Goal: Check status: Check status

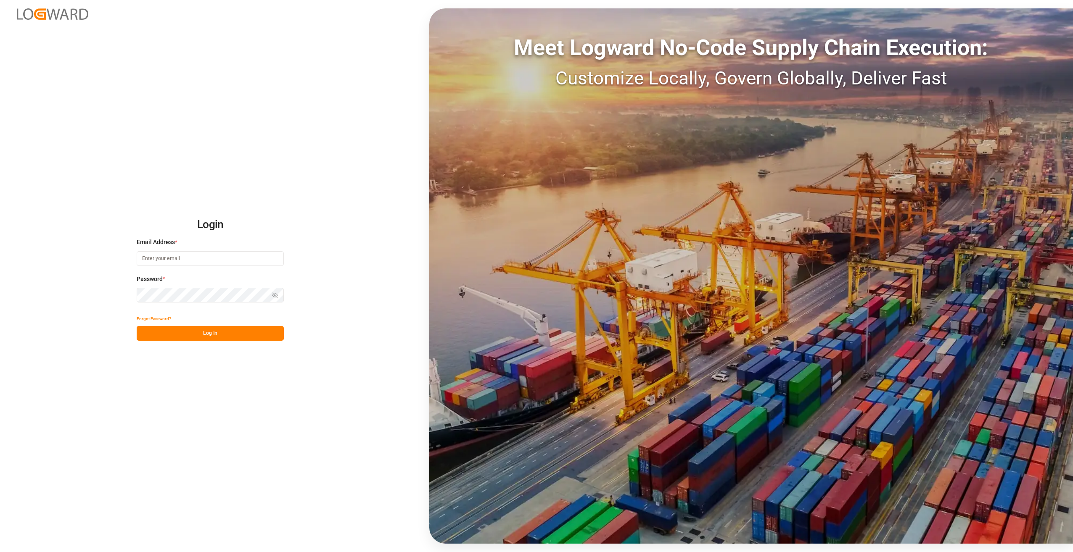
type input "[PERSON_NAME][EMAIL_ADDRESS][PERSON_NAME][DOMAIN_NAME]"
click at [211, 333] on button "Log In" at bounding box center [210, 333] width 147 height 15
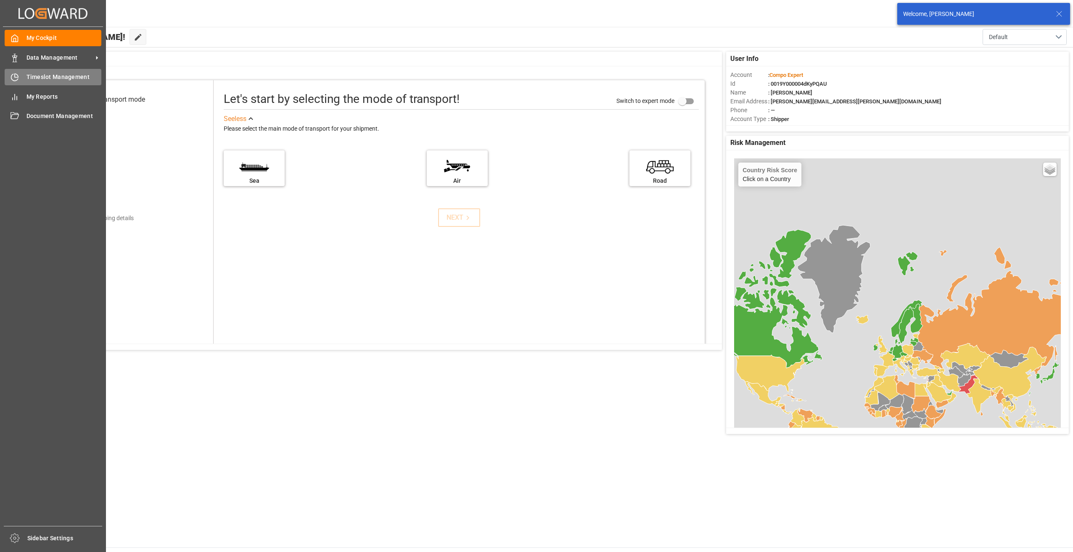
click at [29, 76] on span "Timeslot Management" at bounding box center [63, 77] width 75 height 9
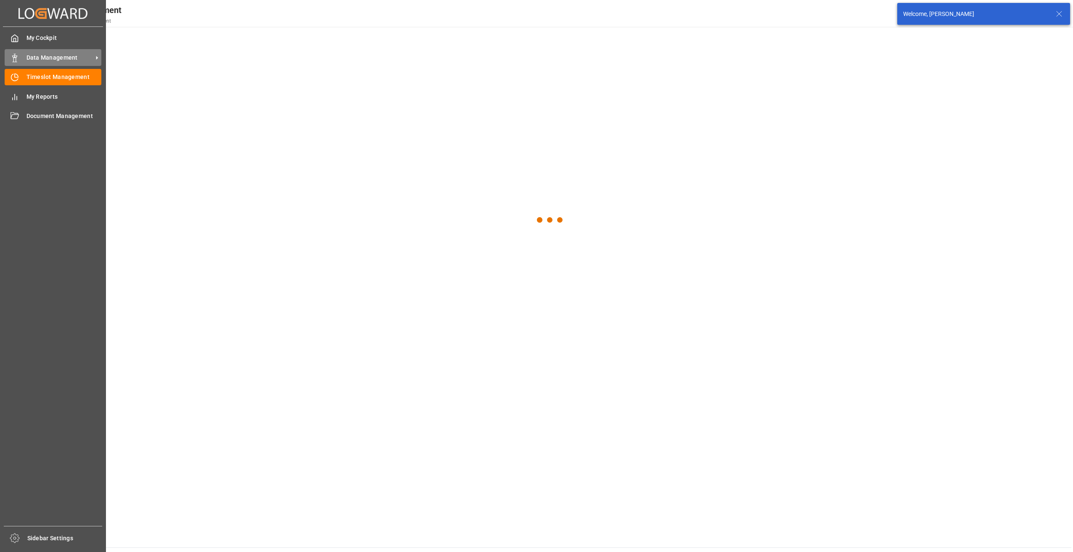
click at [15, 58] on icon at bounding box center [15, 58] width 8 height 8
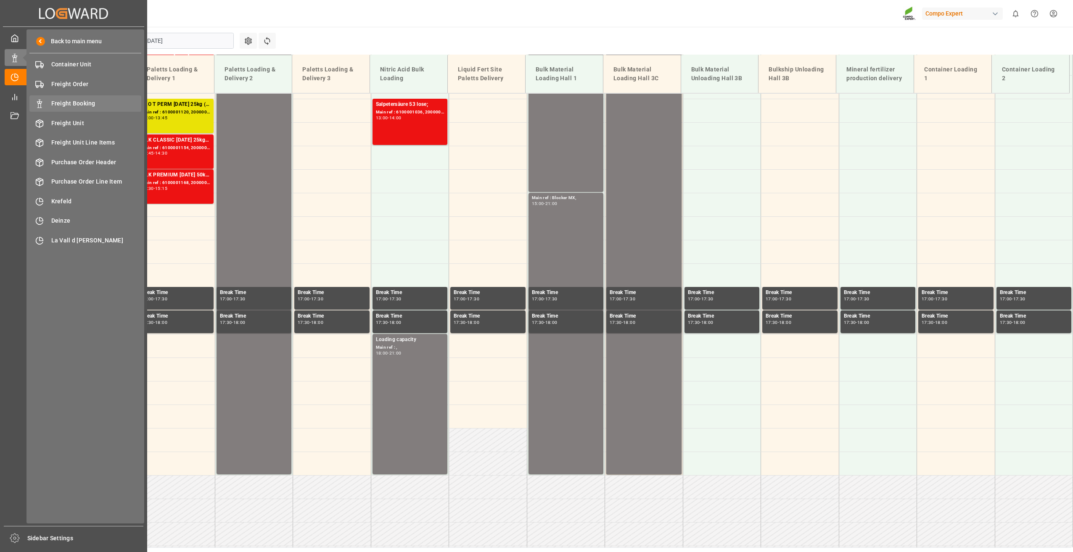
scroll to position [616, 0]
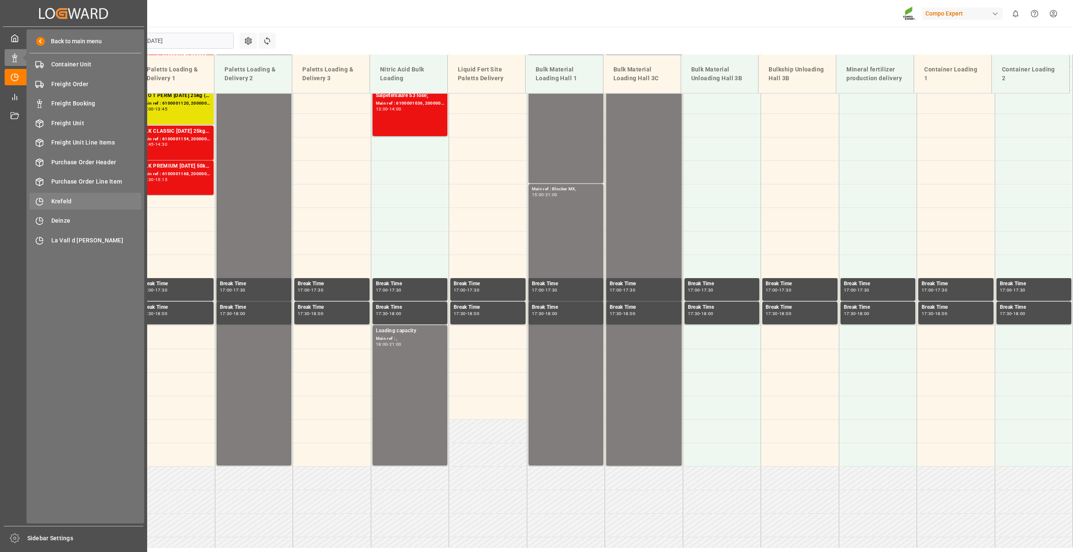
click at [69, 195] on div "Krefeld Krefeld" at bounding box center [85, 201] width 112 height 16
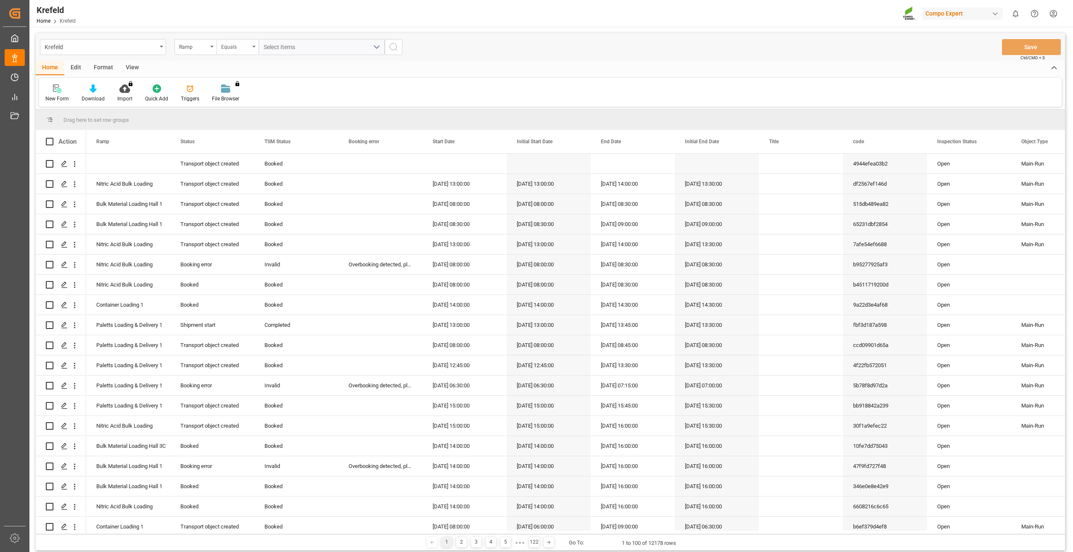
click at [232, 45] on div "Equals" at bounding box center [235, 46] width 29 height 10
click at [203, 46] on div "Ramp" at bounding box center [193, 46] width 29 height 10
type input "sap"
click at [230, 83] on div "SAP Order Number" at bounding box center [237, 86] width 125 height 18
click at [239, 44] on div "Equals" at bounding box center [235, 46] width 29 height 10
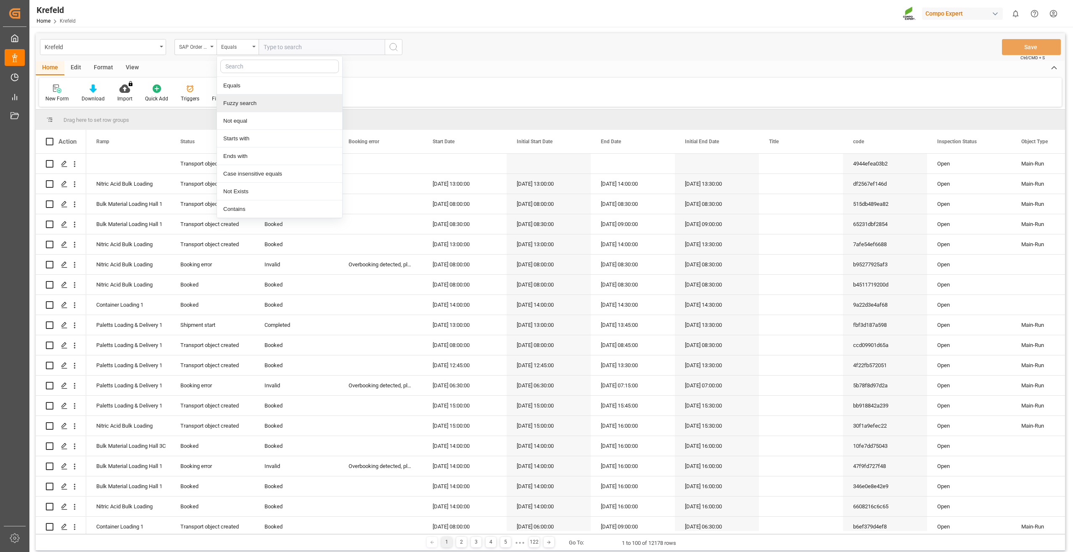
click at [249, 107] on div "Fuzzy search" at bounding box center [279, 104] width 125 height 18
click at [285, 48] on input "text" at bounding box center [322, 47] width 126 height 16
paste input "2000000778"
type input "2000000778"
click at [395, 48] on icon "search button" at bounding box center [394, 47] width 10 height 10
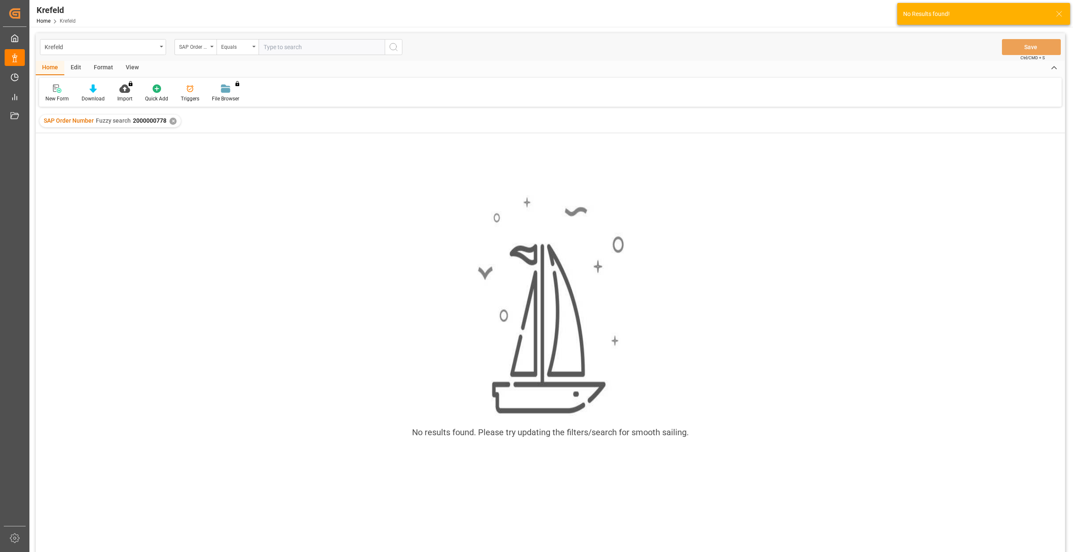
click at [173, 122] on div "✕" at bounding box center [172, 121] width 7 height 7
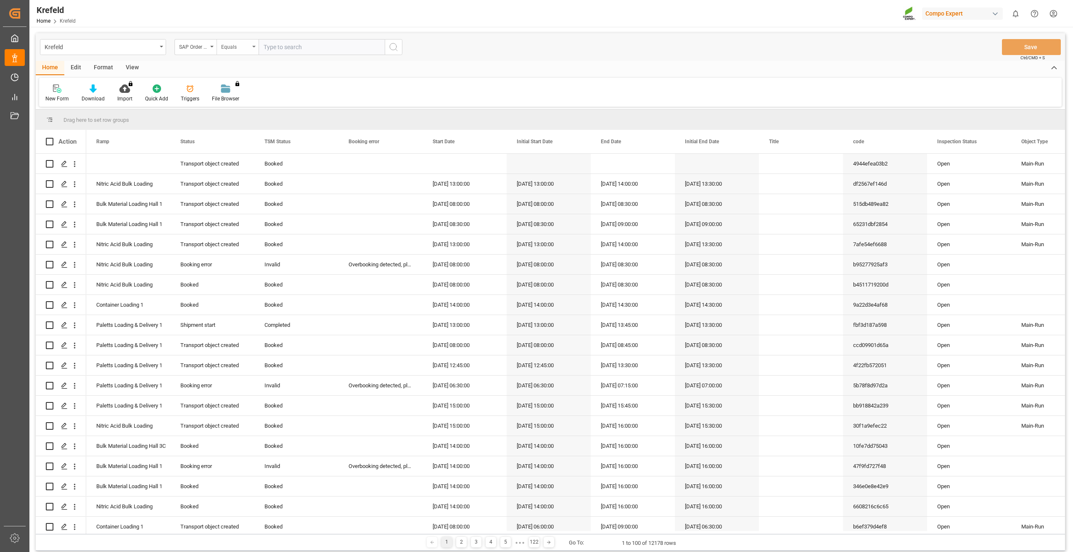
click at [235, 48] on div "Equals" at bounding box center [235, 46] width 29 height 10
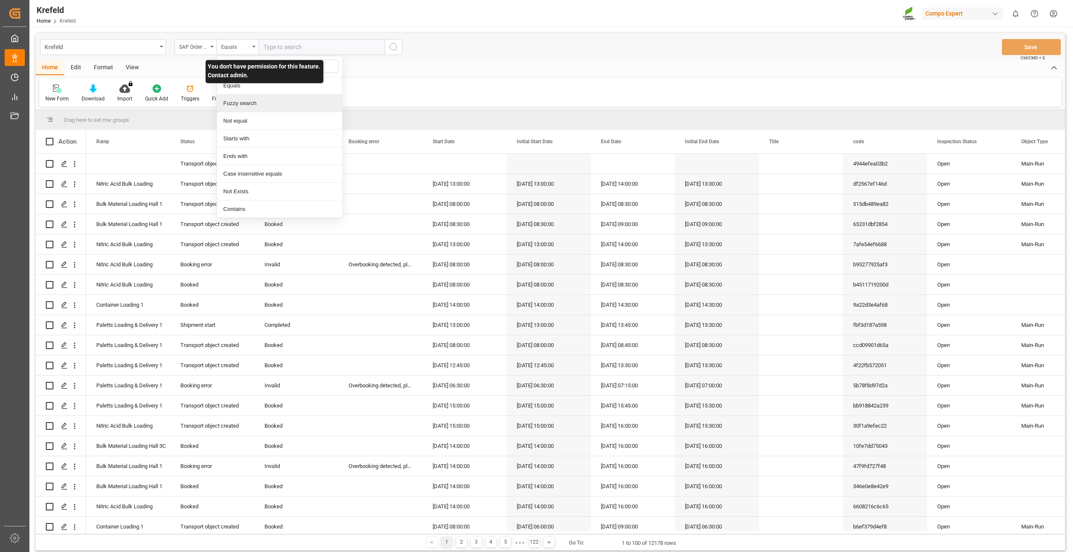
drag, startPoint x: 239, startPoint y: 103, endPoint x: 243, endPoint y: 95, distance: 8.3
click at [239, 103] on div "Fuzzy search" at bounding box center [279, 104] width 125 height 18
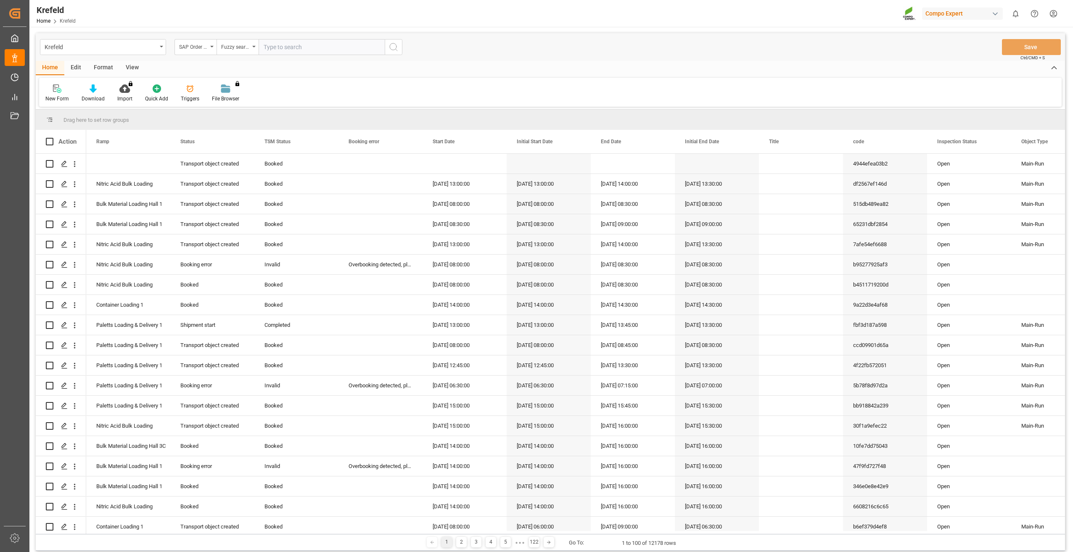
click at [279, 47] on input "text" at bounding box center [322, 47] width 126 height 16
paste input "2000000905"
type input "2000000905"
click at [395, 49] on icon "search button" at bounding box center [394, 47] width 10 height 10
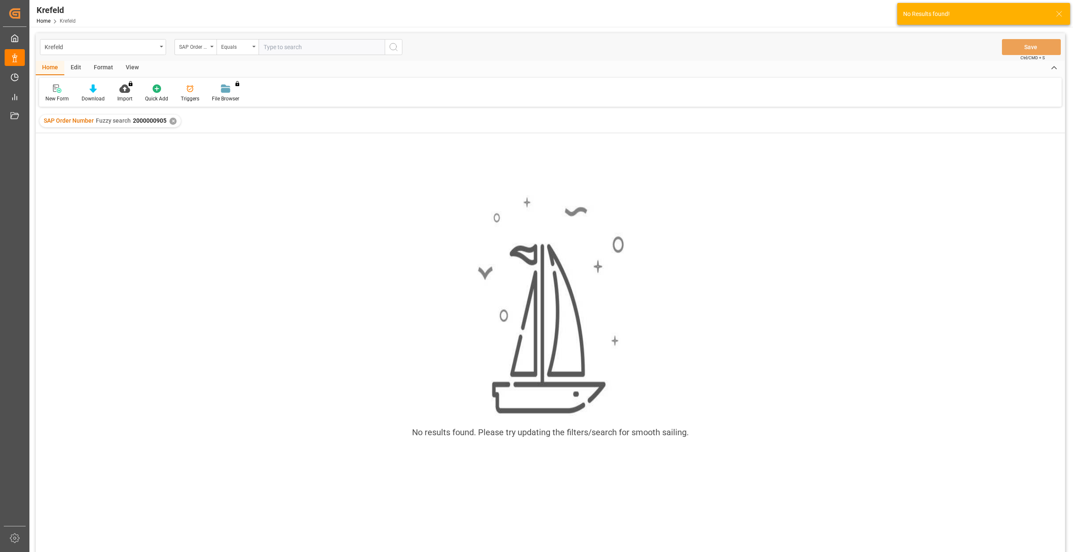
click at [174, 120] on div "✕" at bounding box center [172, 121] width 7 height 7
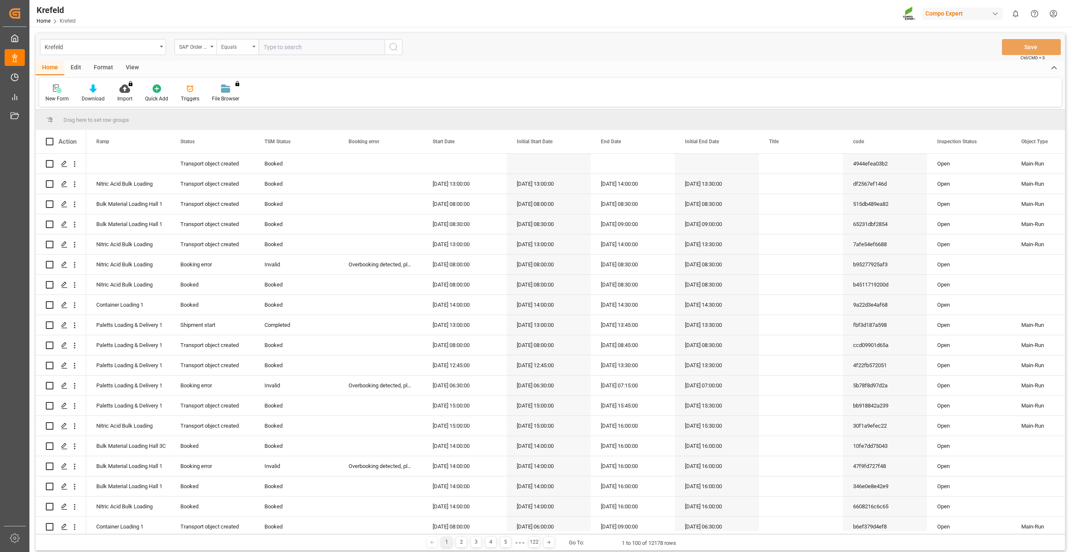
click at [241, 48] on div "Equals" at bounding box center [235, 46] width 29 height 10
click at [249, 103] on div "Fuzzy search" at bounding box center [279, 104] width 125 height 18
click at [287, 49] on input "text" at bounding box center [322, 47] width 126 height 16
paste input "2000000991"
type input "2000000991"
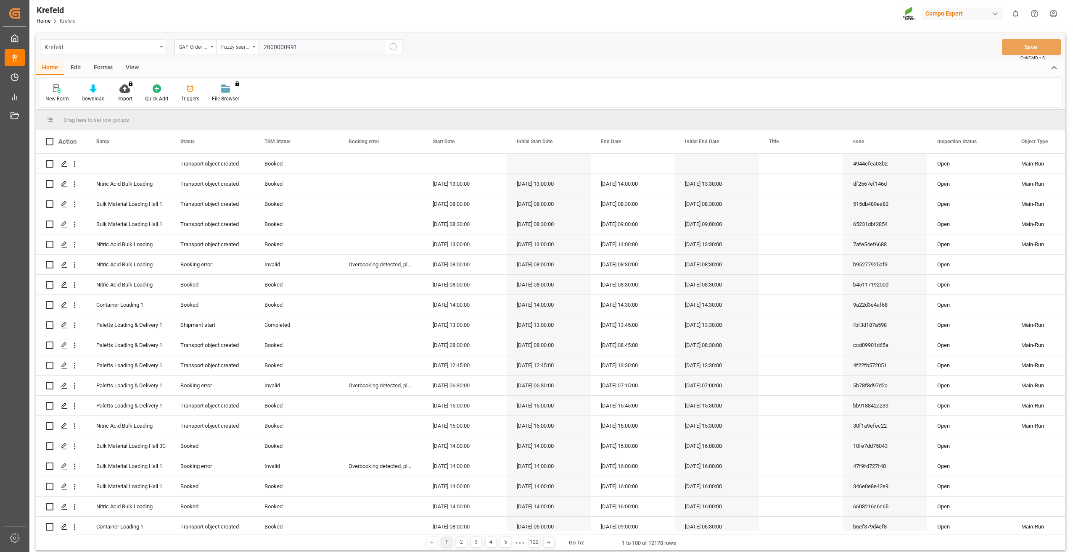
click at [397, 44] on icon "search button" at bounding box center [394, 47] width 10 height 10
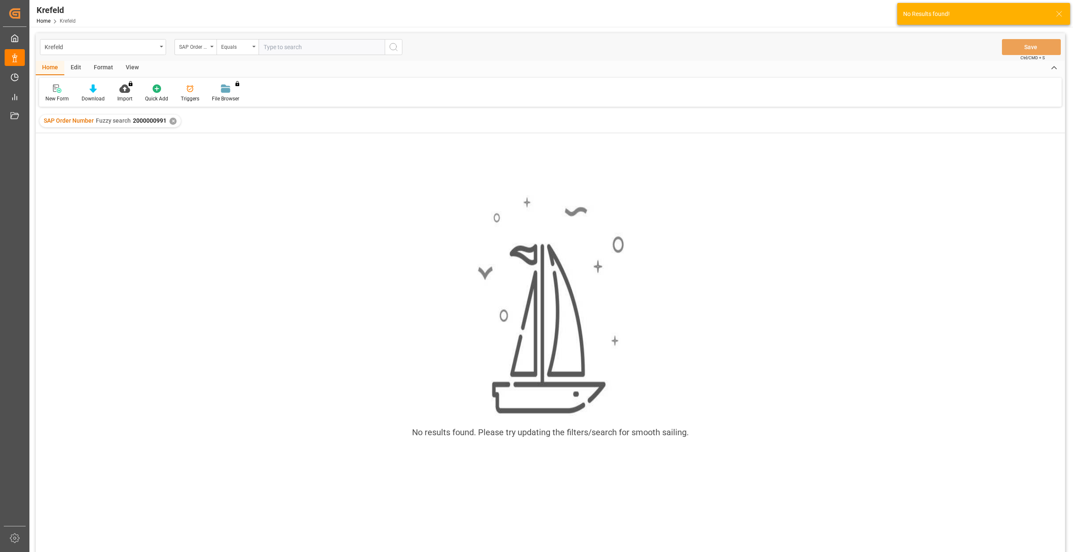
click at [172, 123] on div "✕" at bounding box center [172, 121] width 7 height 7
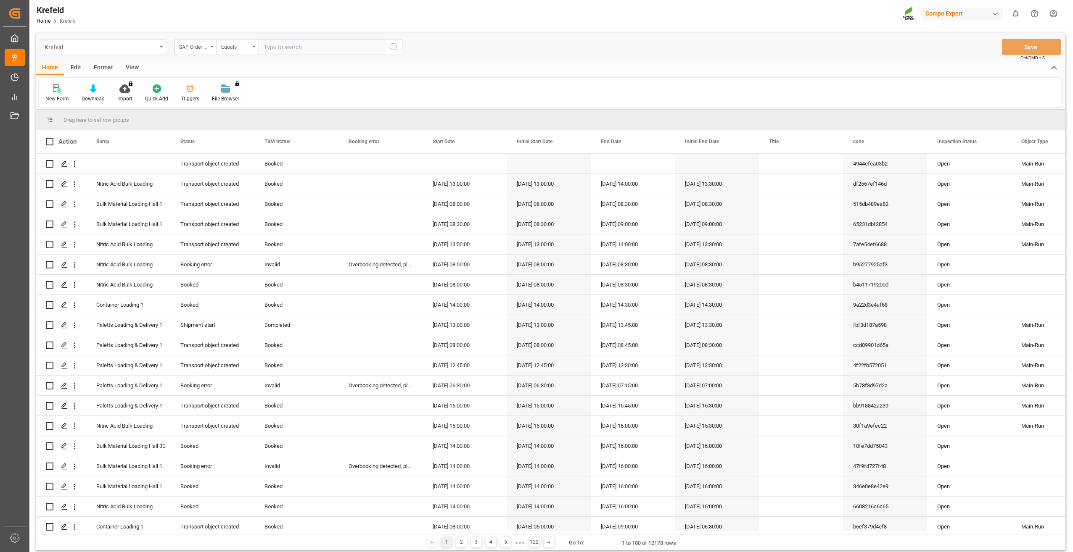
click at [251, 49] on div "Equals" at bounding box center [238, 47] width 42 height 16
click at [254, 101] on div "Fuzzy search" at bounding box center [279, 104] width 125 height 18
click at [285, 45] on input "text" at bounding box center [322, 47] width 126 height 16
paste input "2000000344"
type input "2000000344"
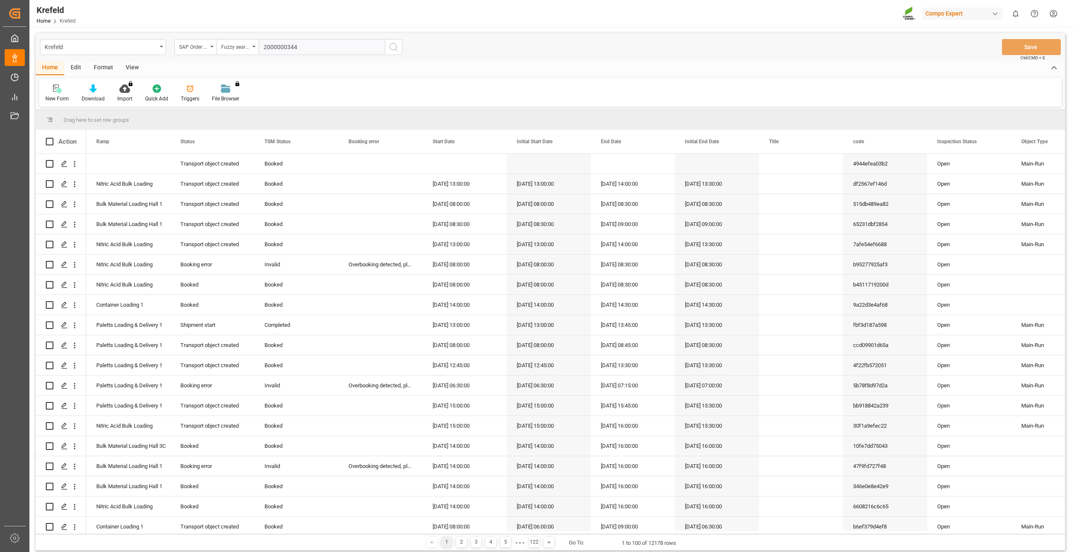
click at [396, 50] on icon "search button" at bounding box center [394, 47] width 10 height 10
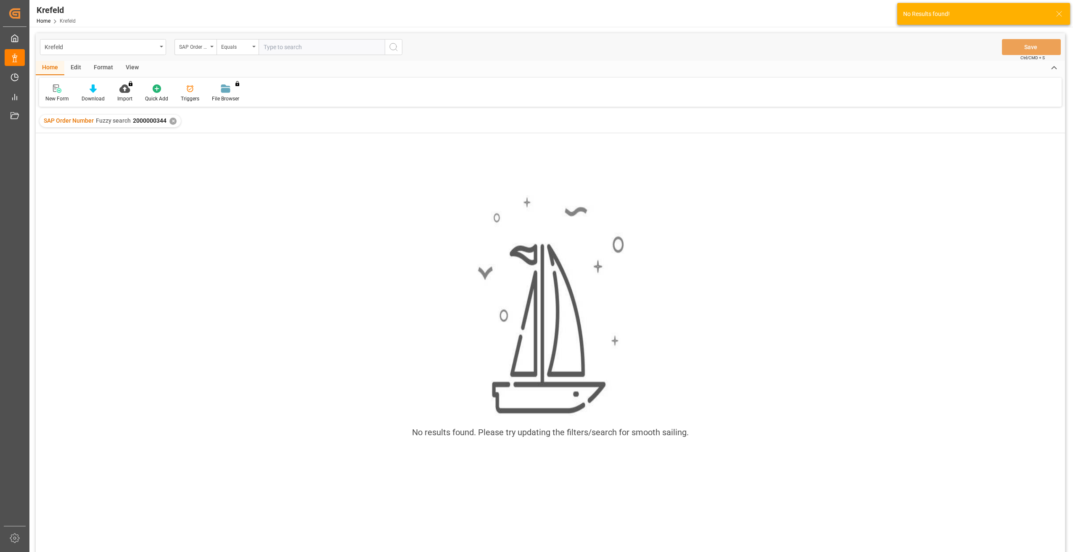
click at [173, 122] on div "✕" at bounding box center [172, 121] width 7 height 7
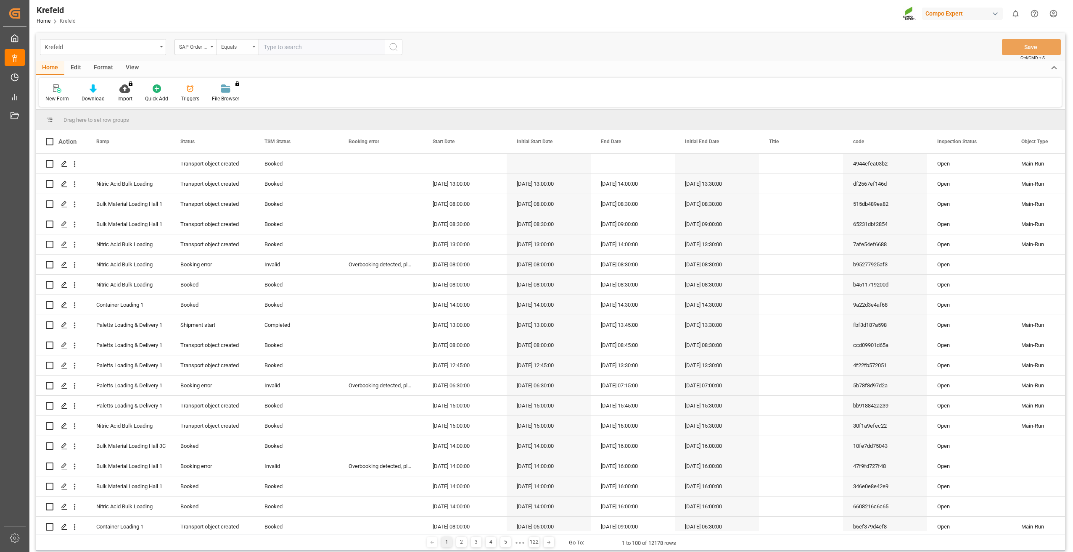
click at [252, 45] on div "Equals" at bounding box center [238, 47] width 42 height 16
click at [251, 105] on div "Fuzzy search" at bounding box center [279, 104] width 125 height 18
click at [279, 45] on input "text" at bounding box center [322, 47] width 126 height 16
paste input "2000000399"
type input "2000000399"
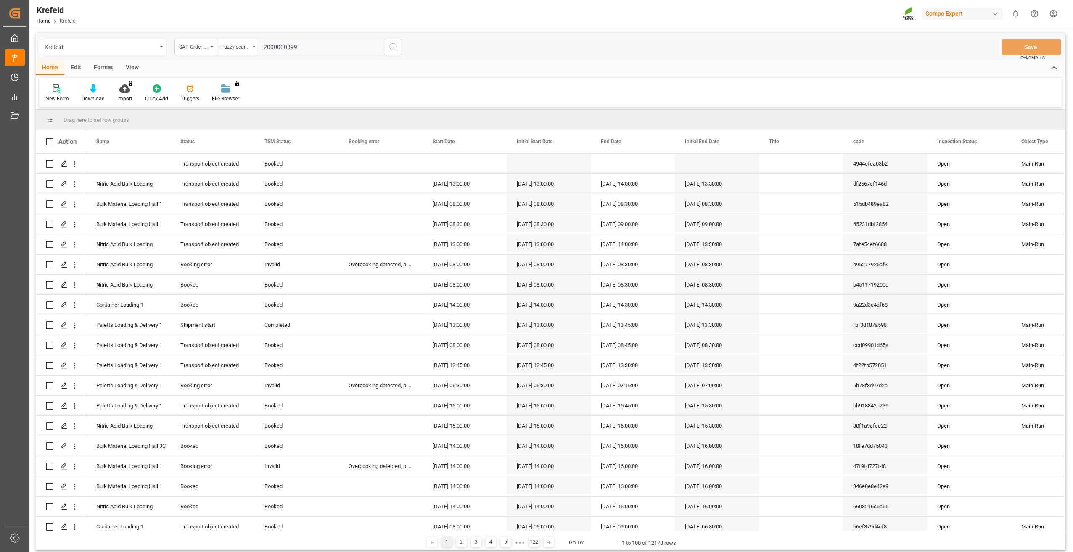
click at [390, 47] on icon "search button" at bounding box center [394, 47] width 10 height 10
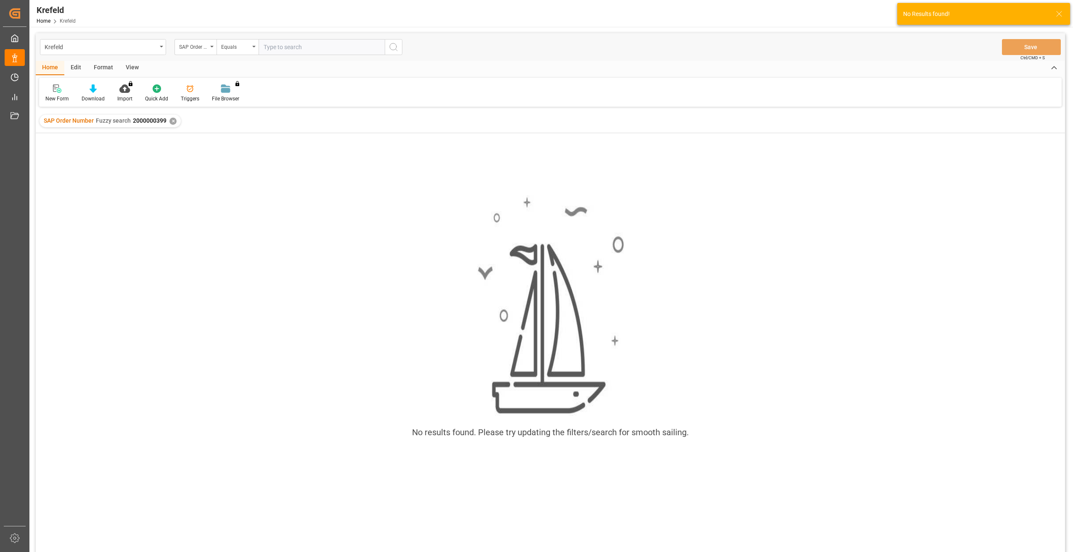
click at [175, 121] on div "✕" at bounding box center [172, 121] width 7 height 7
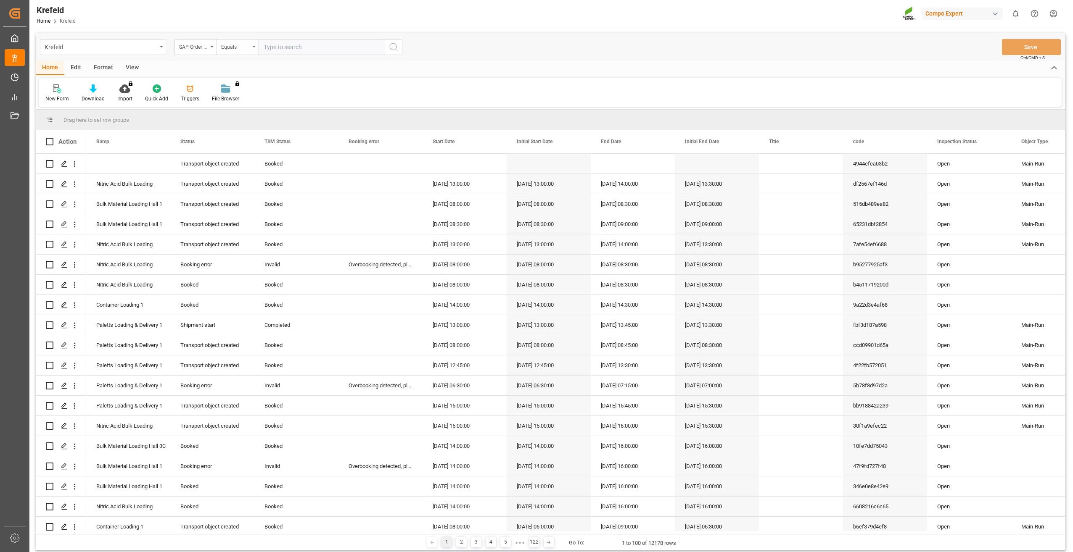
click at [239, 47] on div "Equals" at bounding box center [235, 46] width 29 height 10
click at [244, 100] on div "Fuzzy search" at bounding box center [279, 104] width 125 height 18
click at [283, 47] on input "text" at bounding box center [322, 47] width 126 height 16
paste input "2000000357"
type input "2000000357"
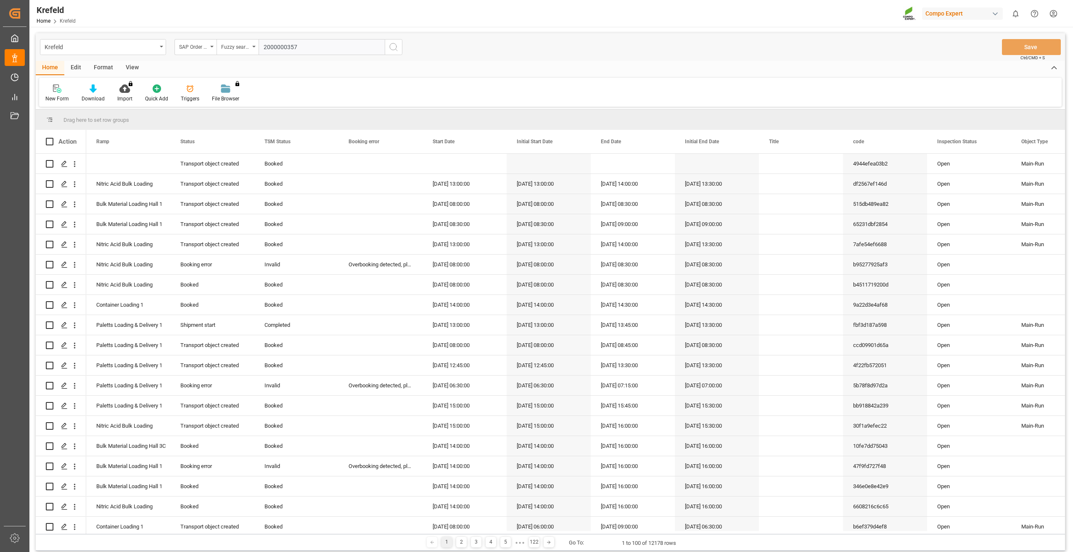
click at [393, 48] on icon "search button" at bounding box center [394, 47] width 10 height 10
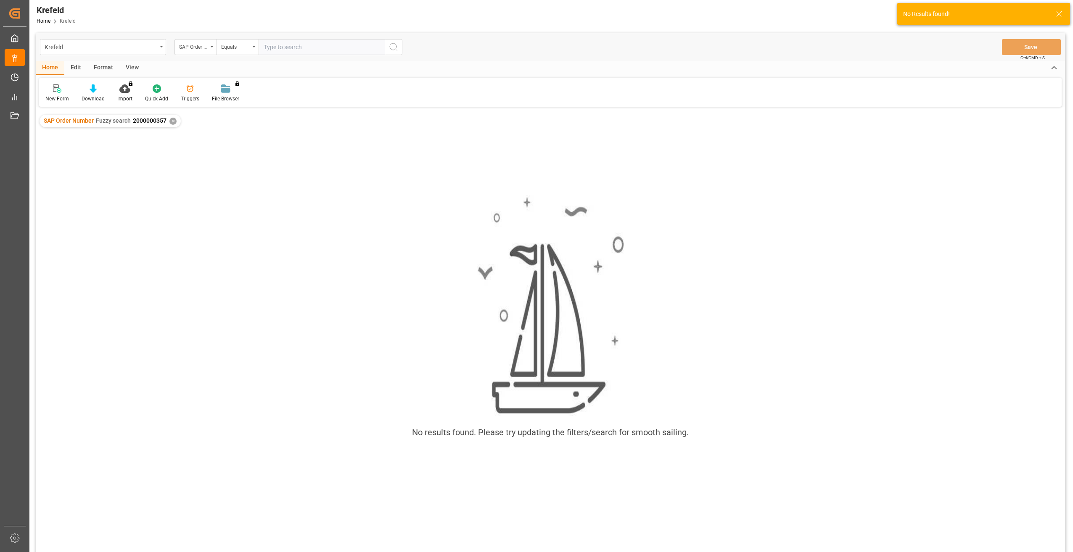
click at [170, 120] on div "✕" at bounding box center [172, 121] width 7 height 7
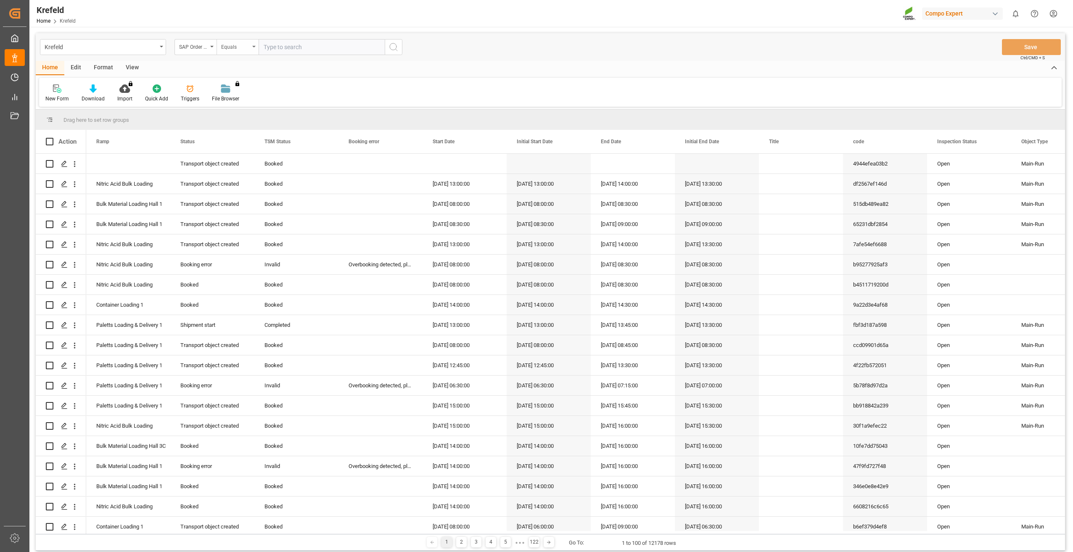
click at [233, 46] on div "Equals" at bounding box center [235, 46] width 29 height 10
click at [242, 106] on div "Fuzzy search" at bounding box center [279, 104] width 125 height 18
click at [251, 49] on div "Fuzzy search" at bounding box center [238, 47] width 42 height 16
click at [240, 93] on div "Equals" at bounding box center [279, 86] width 125 height 18
paste input "2000000357"
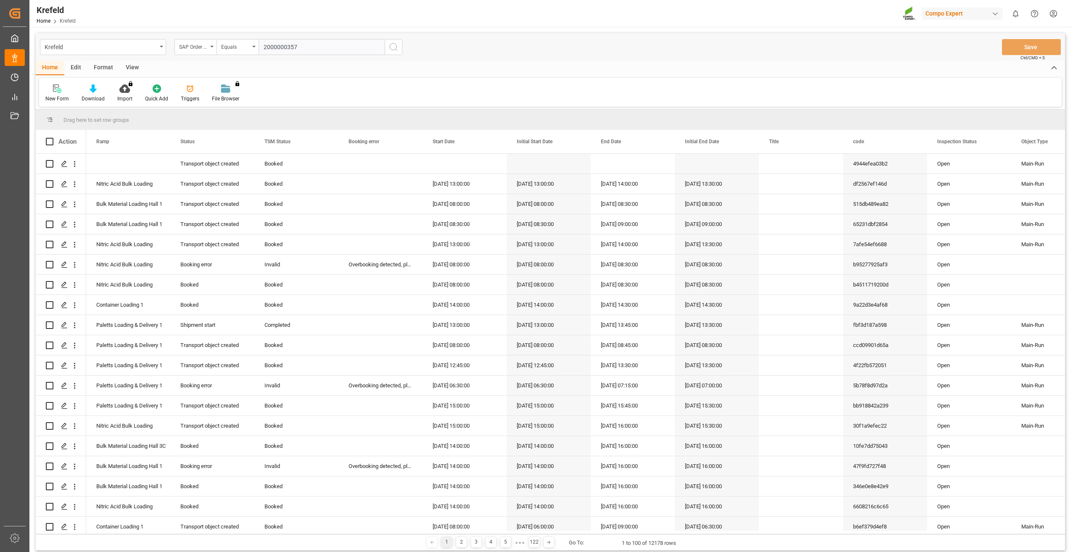
type input "2000000357;"
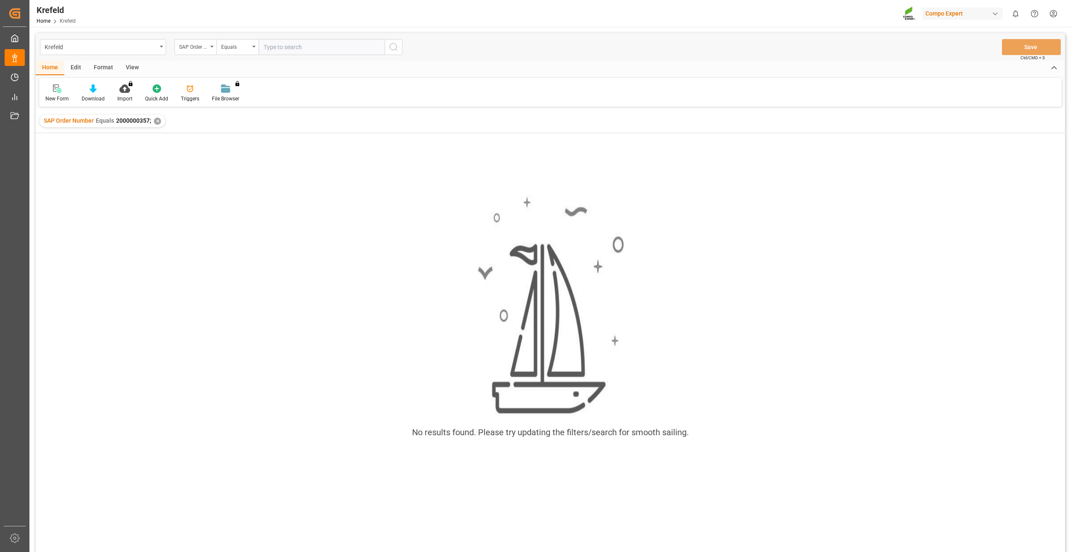
click at [157, 120] on div "✕" at bounding box center [157, 121] width 7 height 7
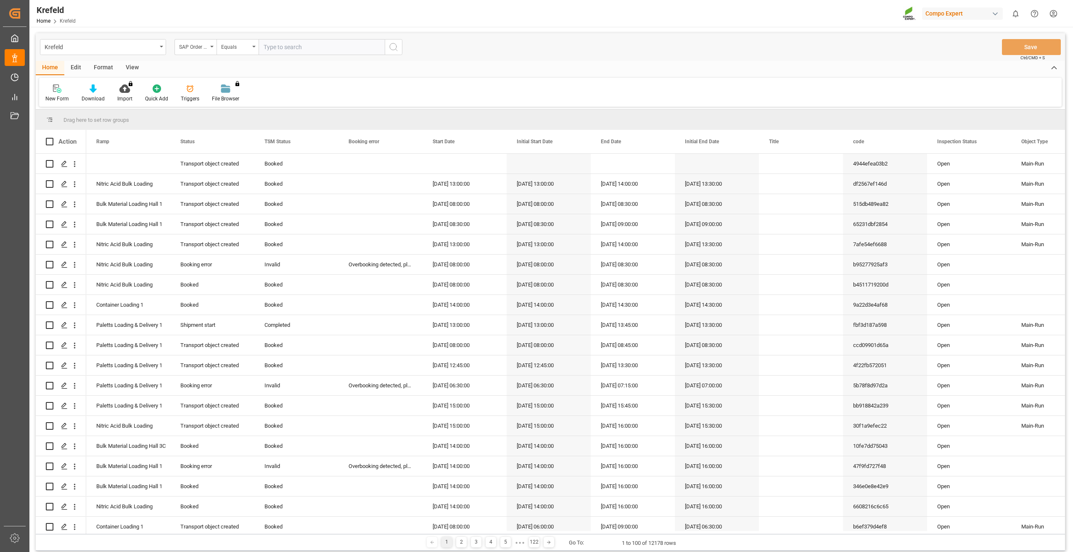
click at [275, 50] on input "text" at bounding box center [322, 47] width 126 height 16
paste input "2000000200"
type input "2000000200;"
click at [394, 44] on icon "search button" at bounding box center [394, 47] width 10 height 10
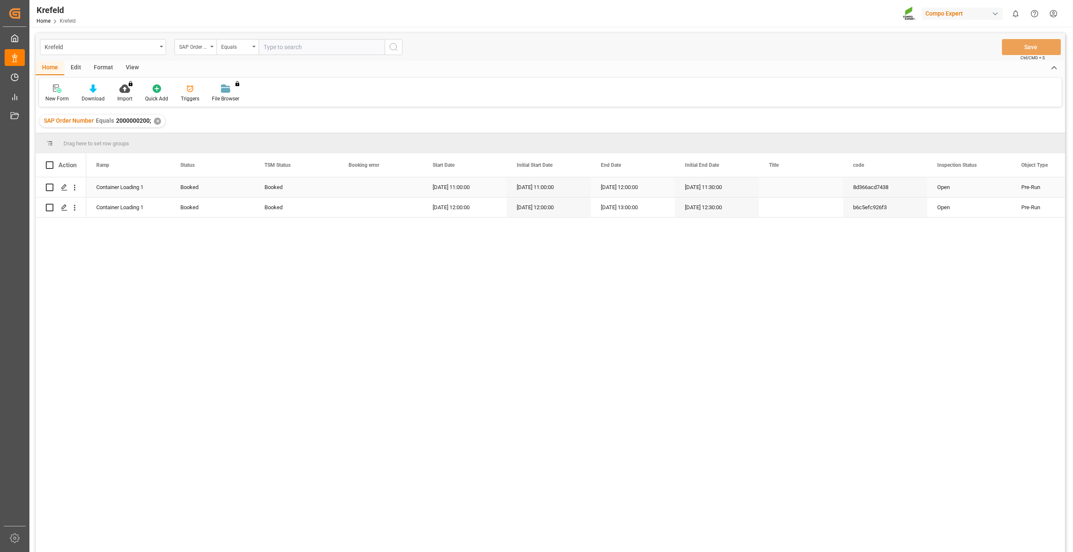
click at [812, 183] on div "Press SPACE to select this row." at bounding box center [801, 187] width 84 height 20
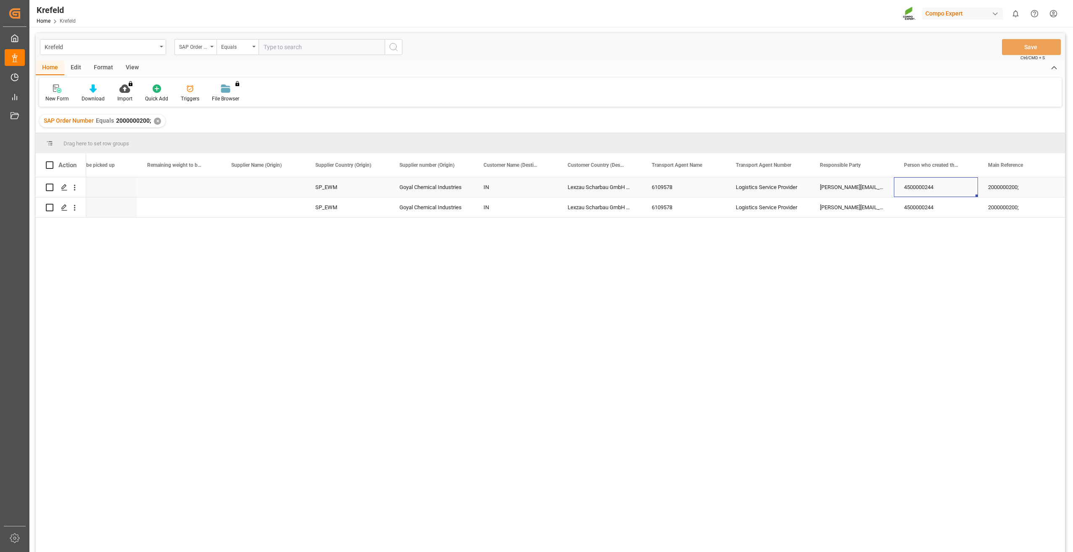
scroll to position [0, 1295]
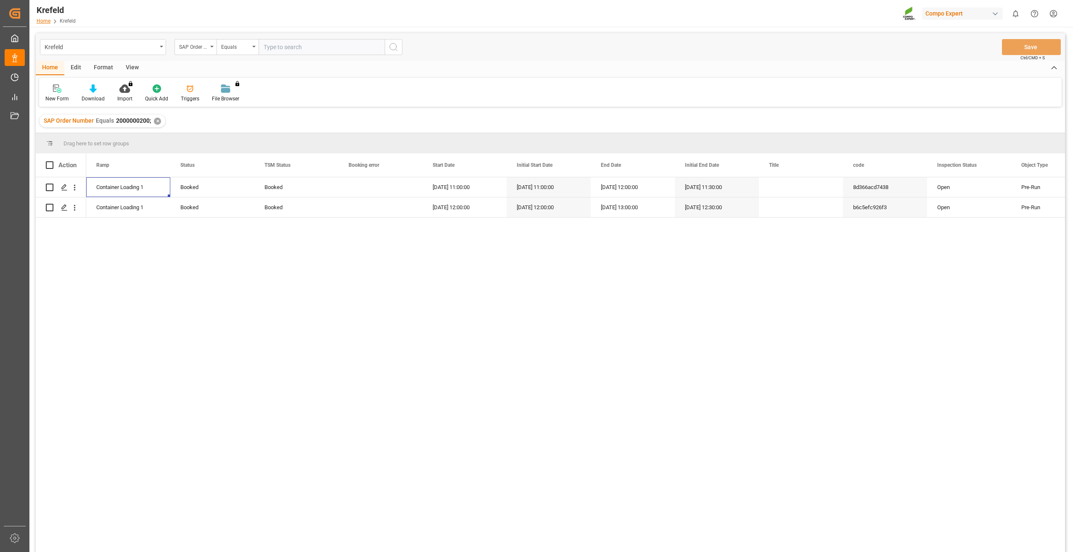
click at [43, 20] on link "Home" at bounding box center [44, 21] width 14 height 6
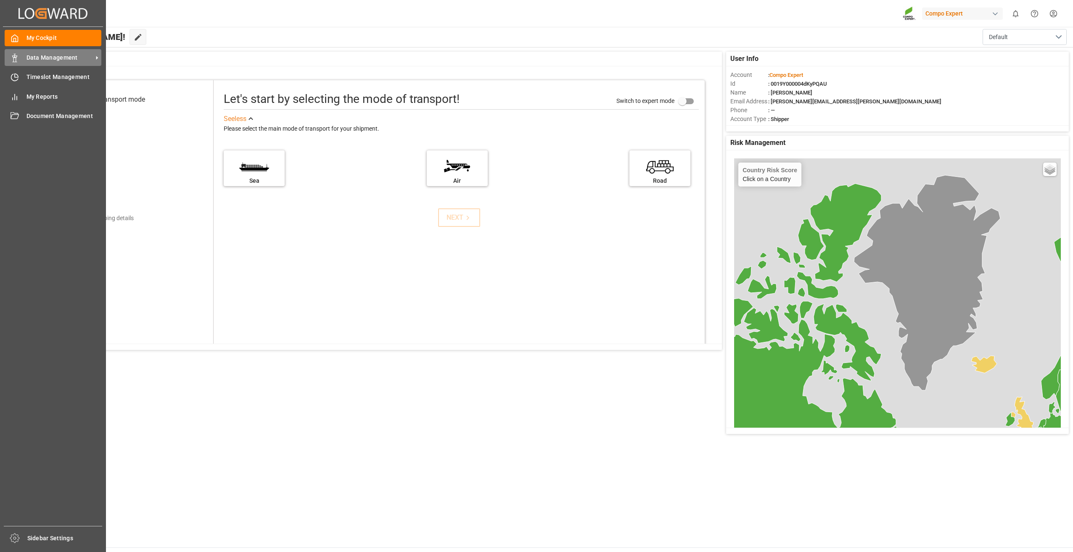
click at [15, 64] on div "Data Management Data Management" at bounding box center [53, 57] width 97 height 16
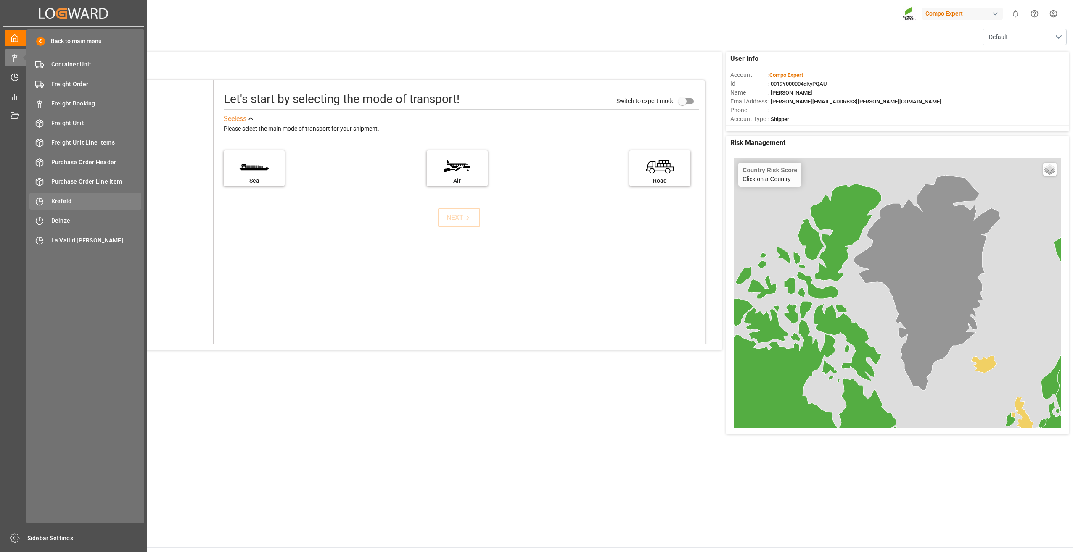
click at [76, 201] on span "Krefeld" at bounding box center [96, 201] width 90 height 9
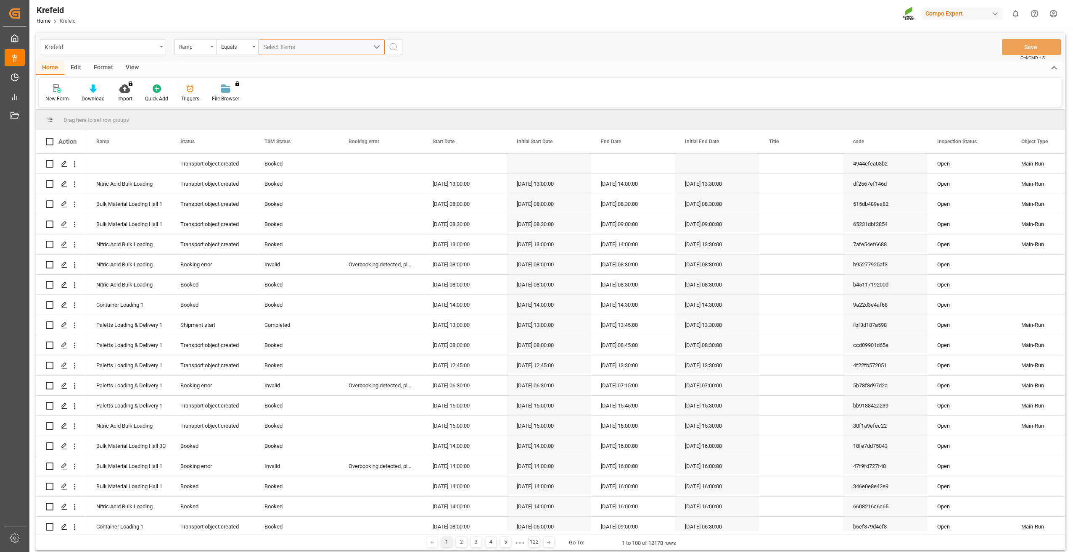
drag, startPoint x: 283, startPoint y: 46, endPoint x: 294, endPoint y: 46, distance: 10.9
click at [283, 46] on span "Select Items" at bounding box center [282, 47] width 36 height 7
type input "2000000344;"
click at [395, 49] on icon "search button" at bounding box center [394, 47] width 10 height 10
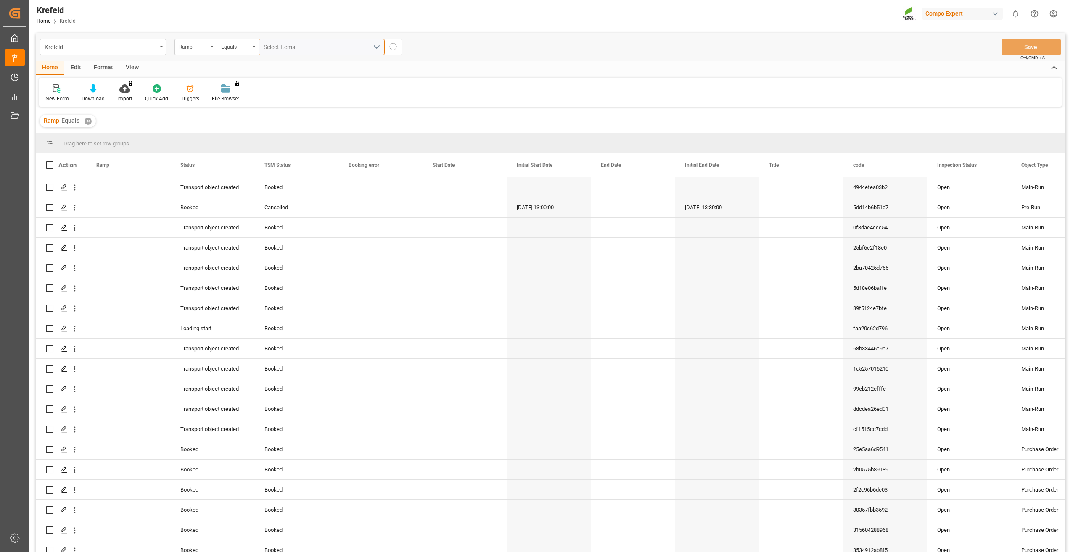
click at [282, 51] on div "Select Items" at bounding box center [318, 47] width 109 height 9
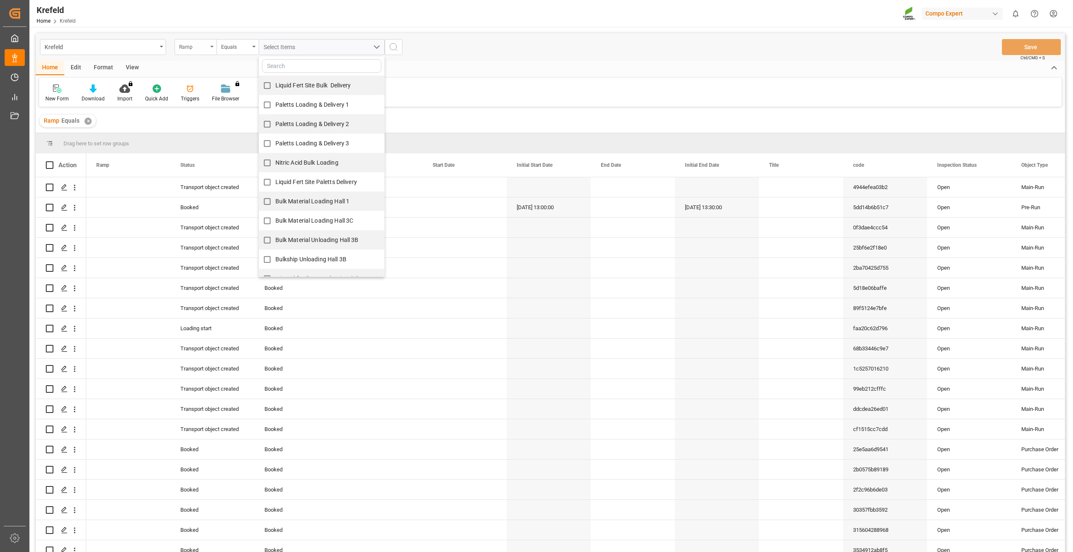
click at [213, 46] on icon "open menu" at bounding box center [211, 47] width 3 height 2
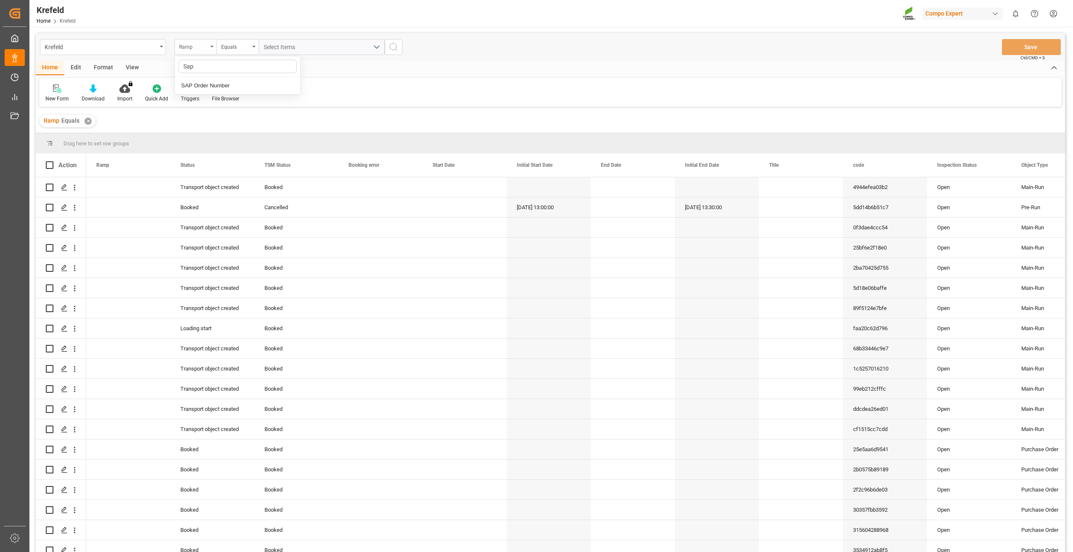
type input "Sap"
click at [216, 82] on div "SAP Order Number" at bounding box center [237, 86] width 125 height 18
click at [275, 46] on input "text" at bounding box center [322, 47] width 126 height 16
type input "2000000344;"
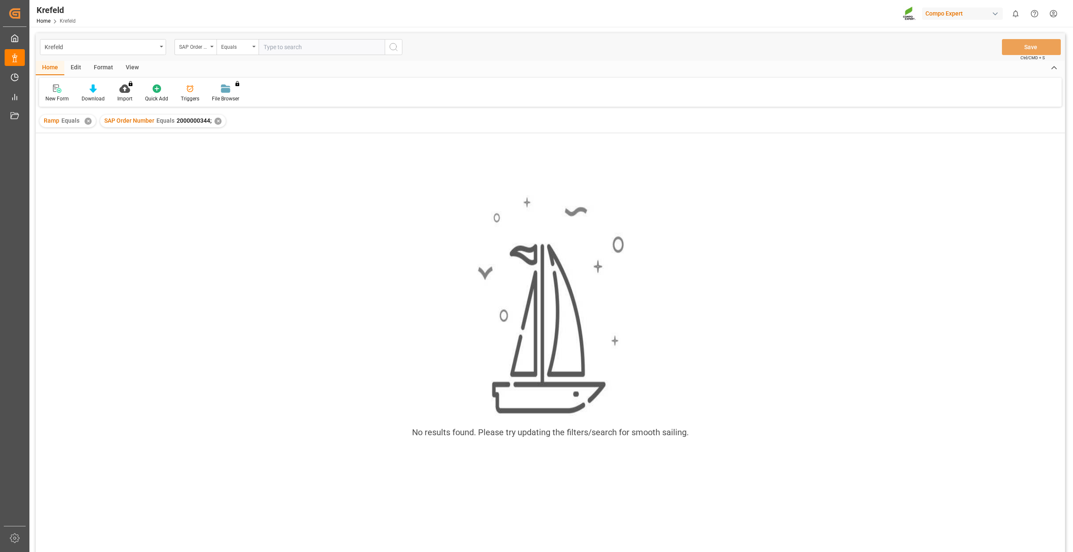
click at [216, 122] on div "✕" at bounding box center [217, 121] width 7 height 7
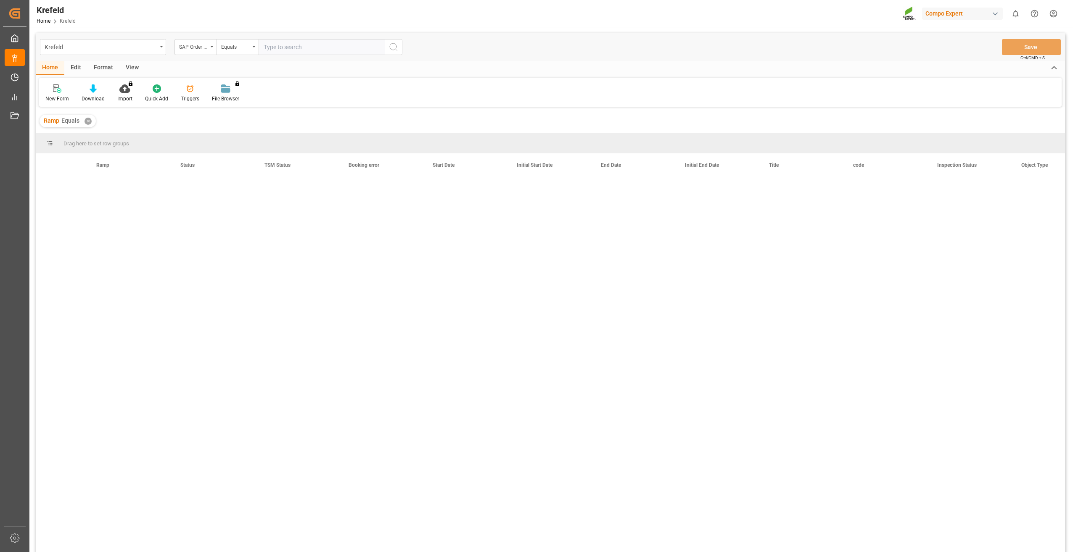
click at [87, 120] on div "✕" at bounding box center [88, 121] width 7 height 7
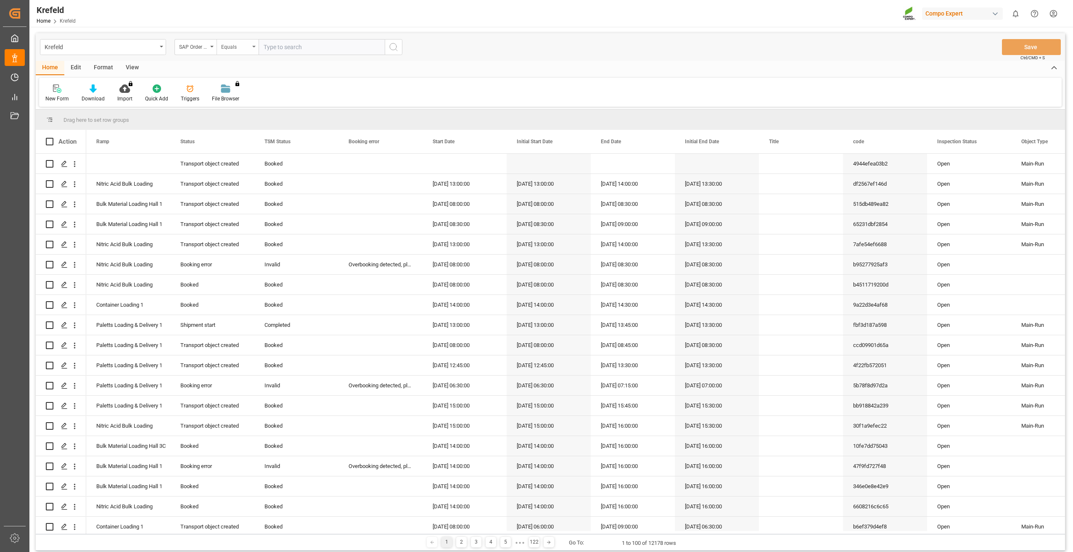
click at [255, 47] on icon "open menu" at bounding box center [253, 47] width 3 height 2
click at [275, 48] on input "text" at bounding box center [322, 47] width 126 height 16
paste input "2000000399"
type input "2000000399;"
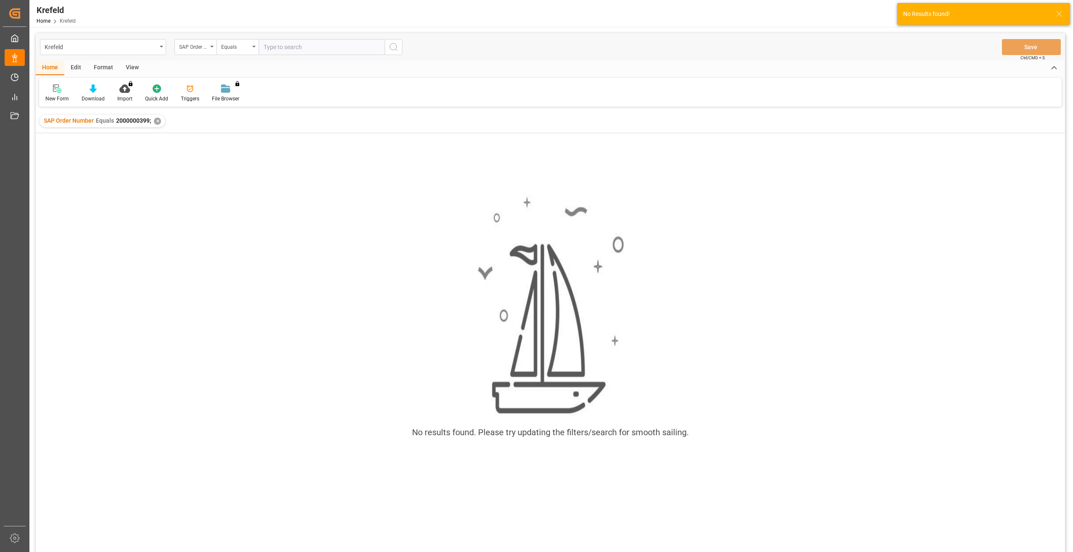
click at [156, 122] on div "✕" at bounding box center [157, 121] width 7 height 7
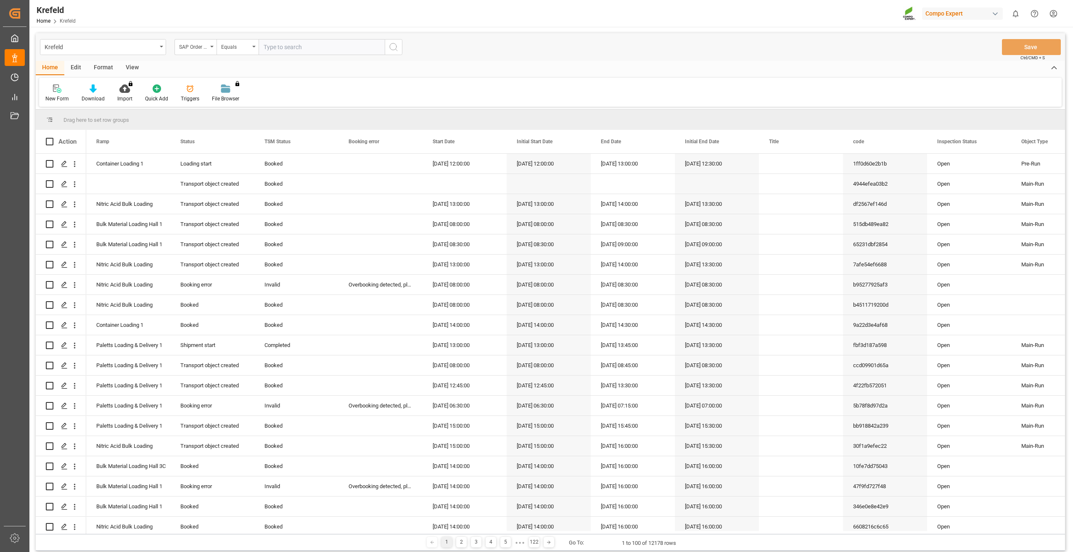
click at [280, 46] on input "text" at bounding box center [322, 47] width 126 height 16
paste input "2000000607"
type input "2000000607;"
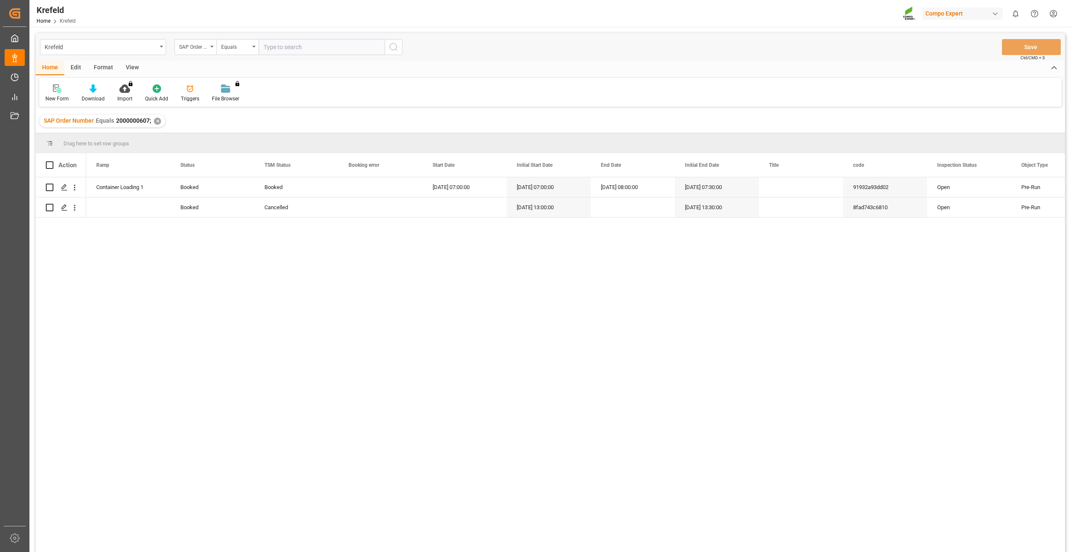
click at [155, 121] on div "✕" at bounding box center [157, 121] width 7 height 7
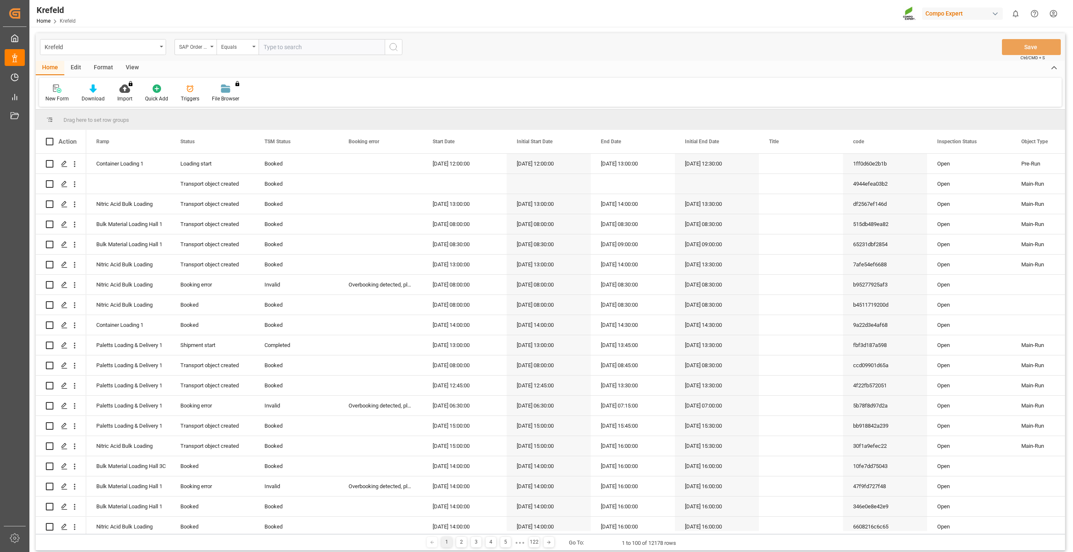
click at [285, 48] on input "text" at bounding box center [322, 47] width 126 height 16
paste input "2000000357"
type input "2000000357;"
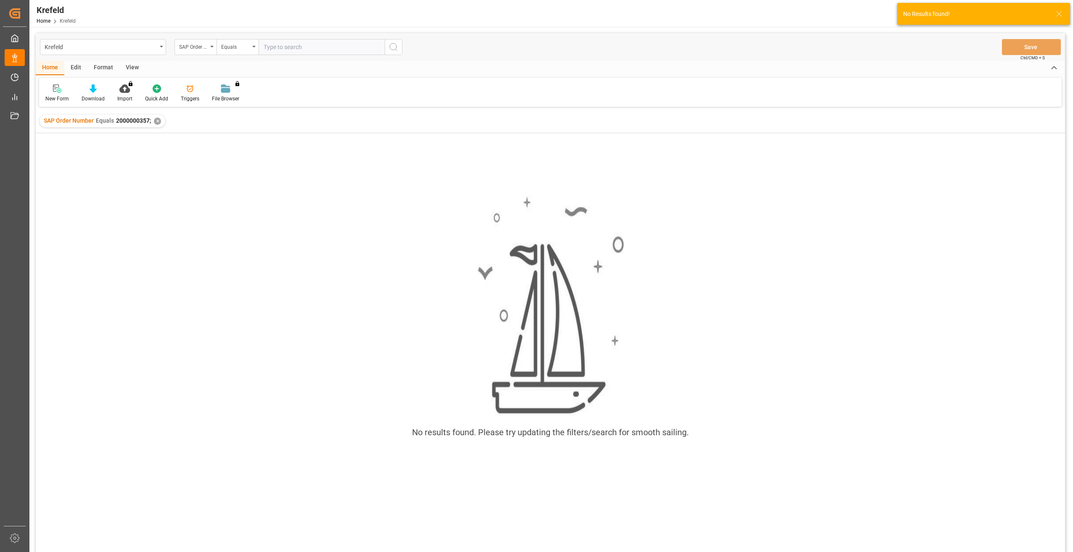
click at [158, 121] on div "✕" at bounding box center [157, 121] width 7 height 7
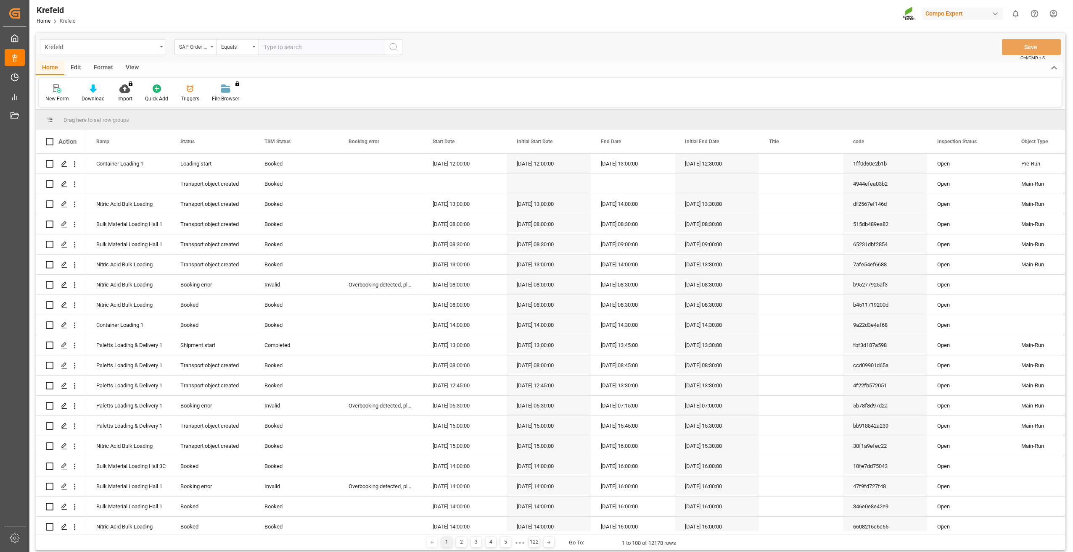
click at [285, 50] on input "text" at bounding box center [322, 47] width 126 height 16
paste input "2000000772"
type input "2000000772;"
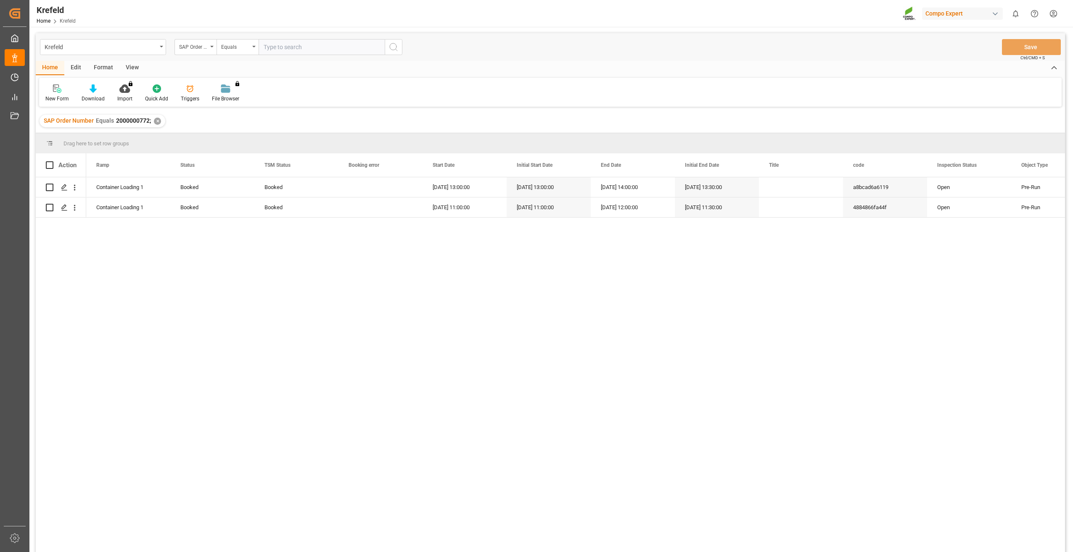
click at [156, 120] on div "✕" at bounding box center [157, 121] width 7 height 7
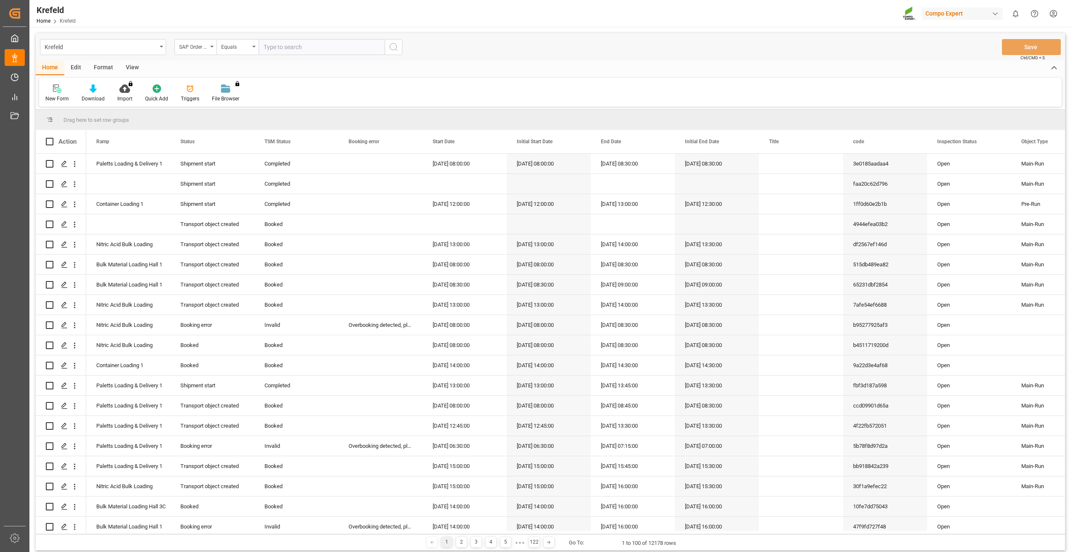
click at [293, 50] on input "text" at bounding box center [322, 47] width 126 height 16
paste input "2000000776"
type input "2000000776;"
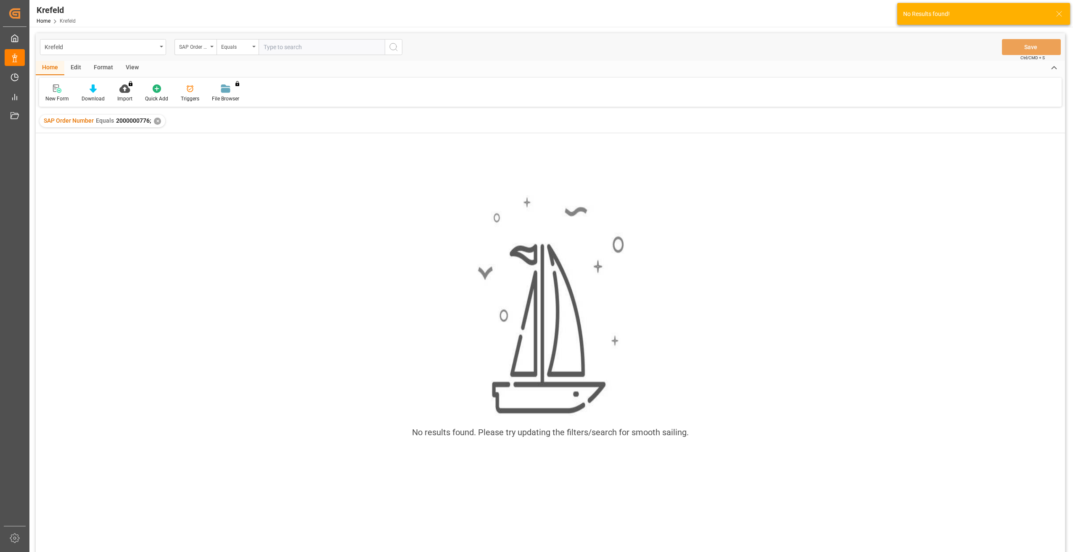
click at [160, 122] on div "✕" at bounding box center [157, 121] width 7 height 7
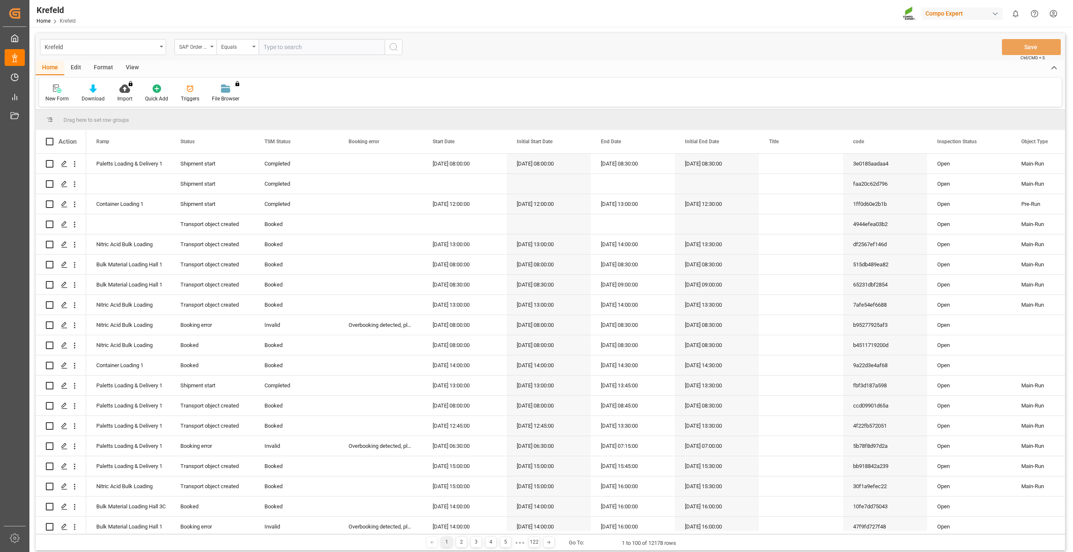
click at [319, 49] on input "text" at bounding box center [322, 47] width 126 height 16
paste input "2000001038"
type input "2000001038;"
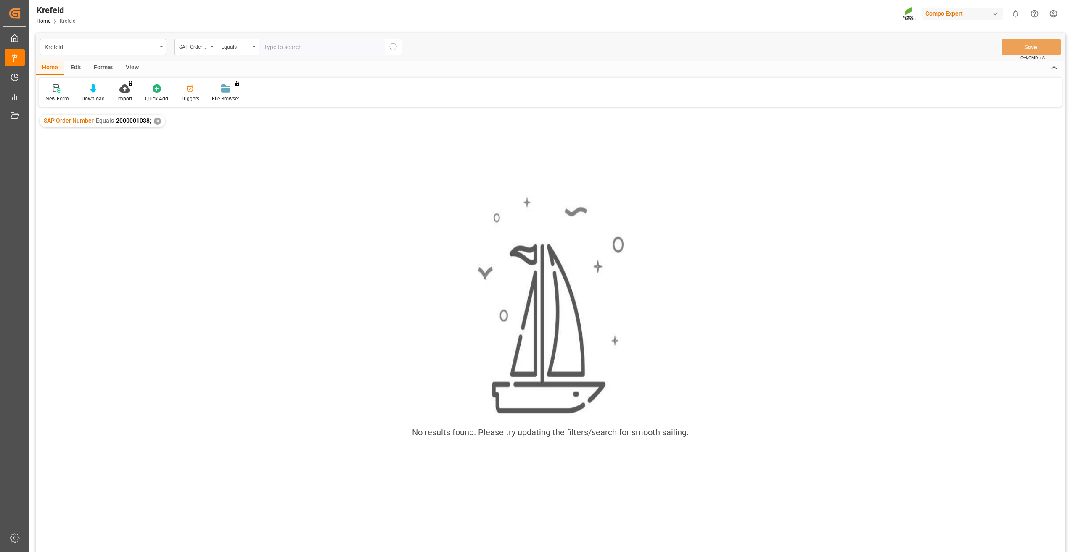
click at [158, 122] on div "✕" at bounding box center [157, 121] width 7 height 7
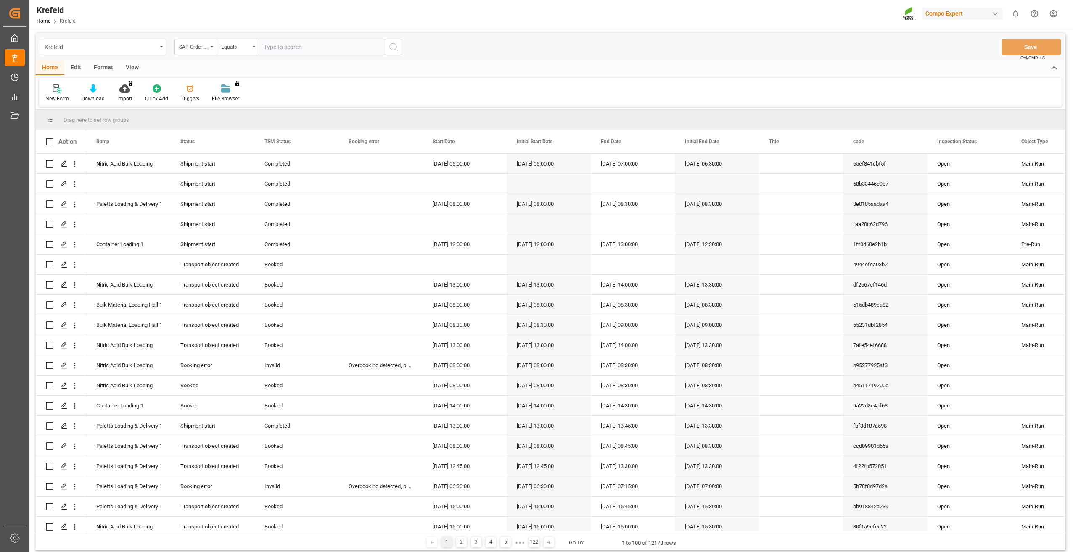
click at [296, 45] on input "text" at bounding box center [322, 47] width 126 height 16
paste input "2000000191"
type input "2000000191;"
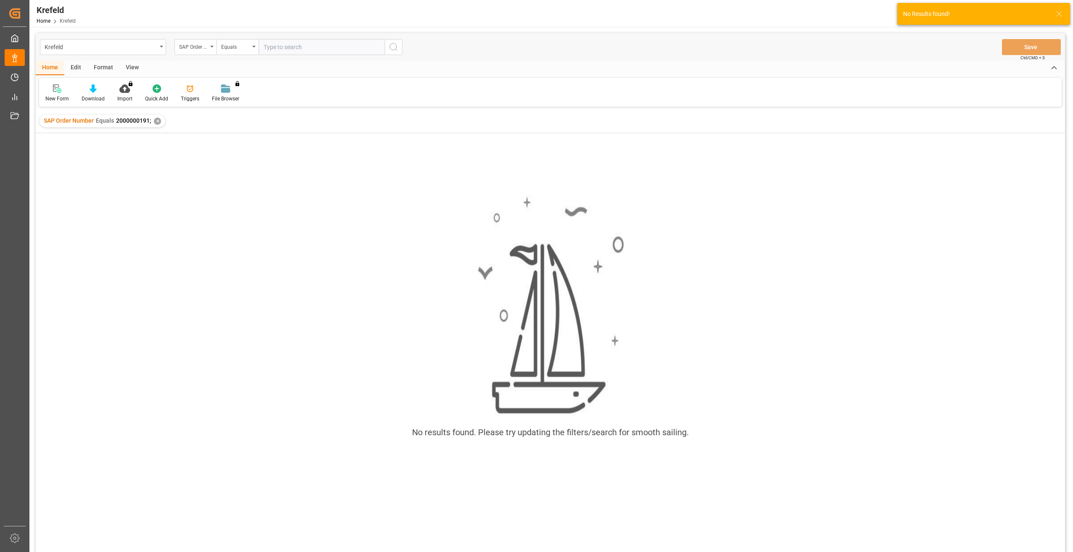
click at [156, 124] on div "✕" at bounding box center [157, 121] width 7 height 7
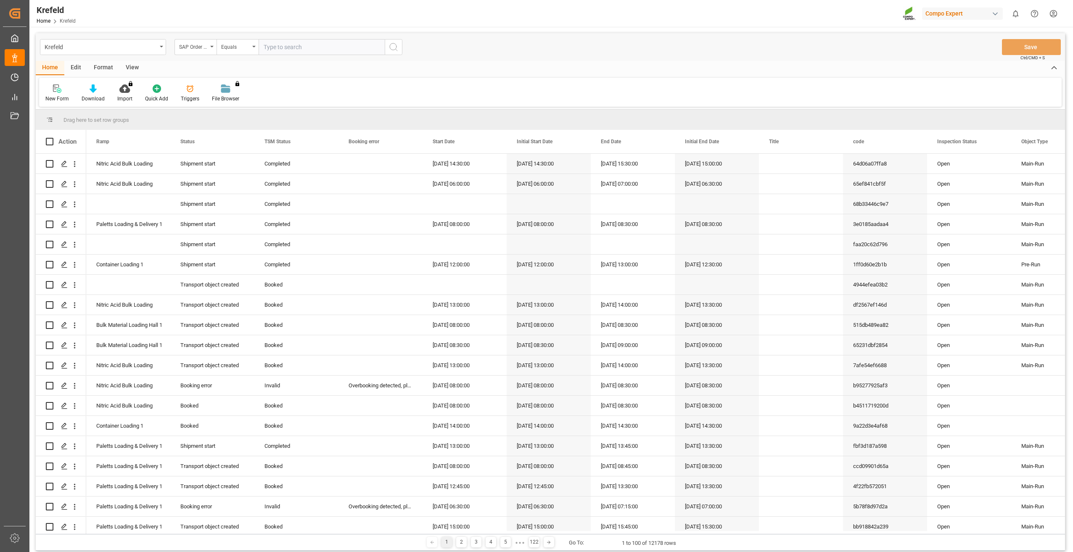
click at [288, 50] on input "text" at bounding box center [322, 47] width 126 height 16
paste input "2000000447"
type input "2000000447;"
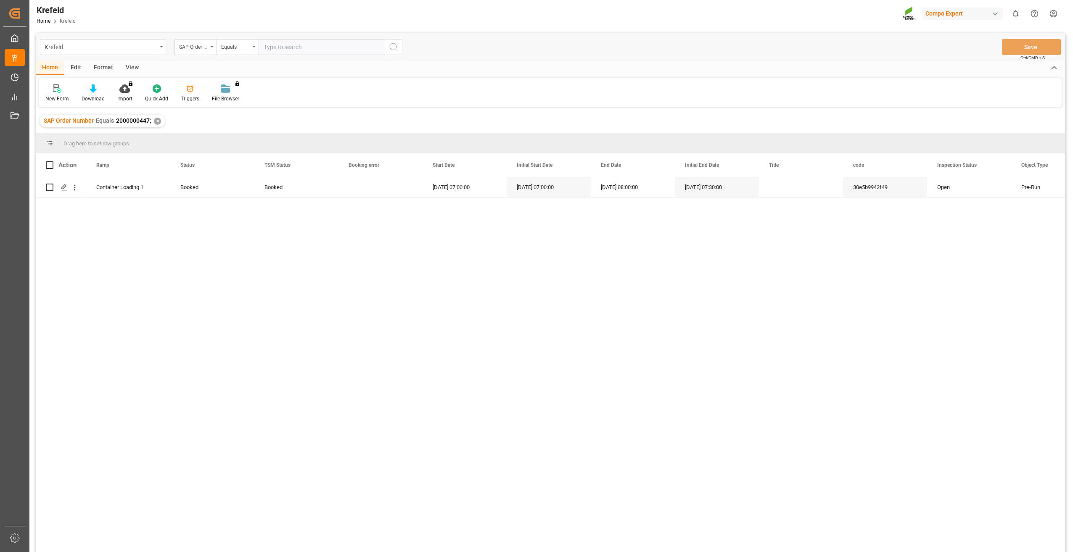
click at [159, 124] on div "✕" at bounding box center [157, 121] width 7 height 7
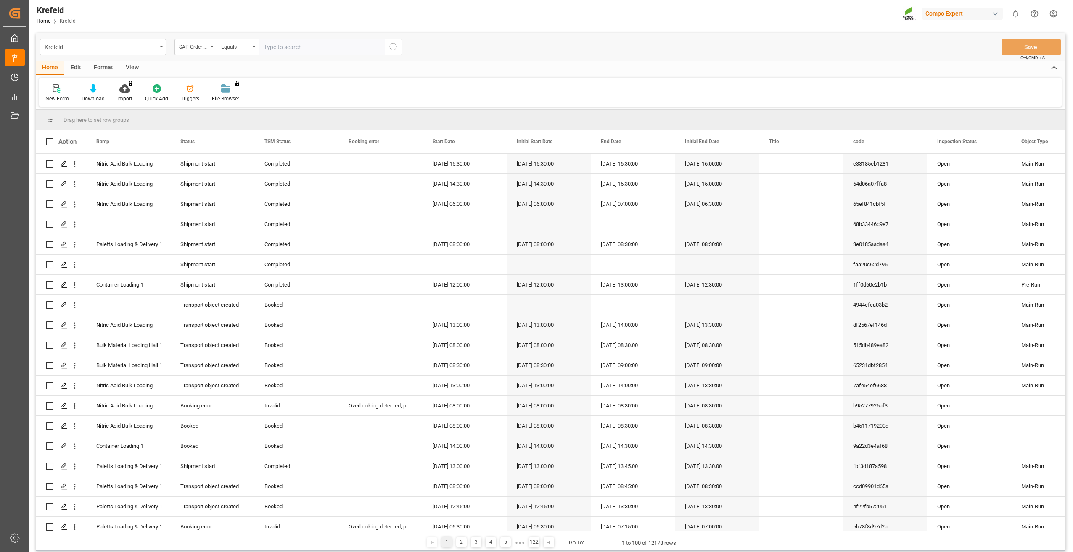
click at [281, 48] on input "text" at bounding box center [322, 47] width 126 height 16
paste input "2000000600"
type input "2000000600;"
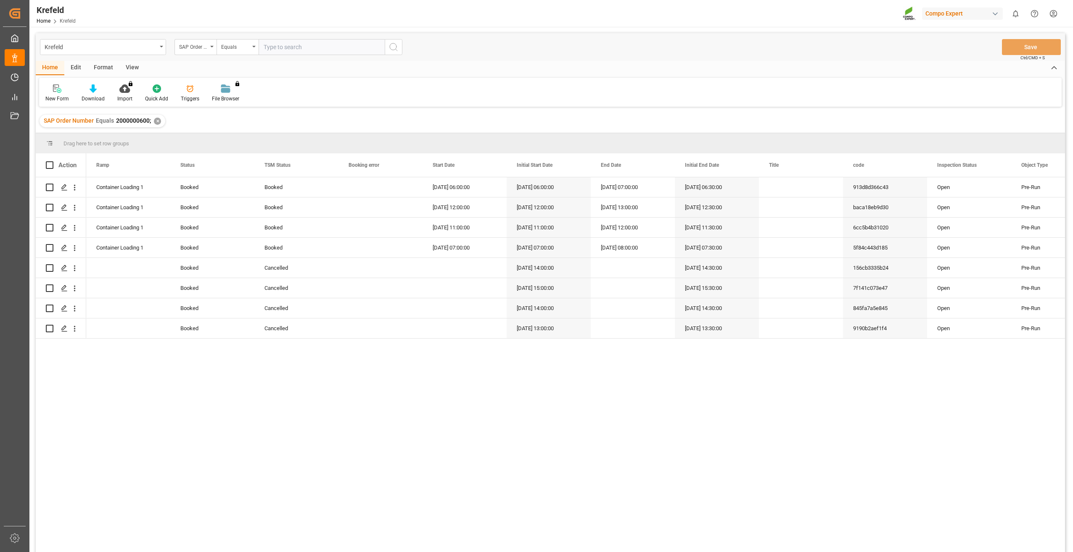
click at [155, 122] on div "✕" at bounding box center [157, 121] width 7 height 7
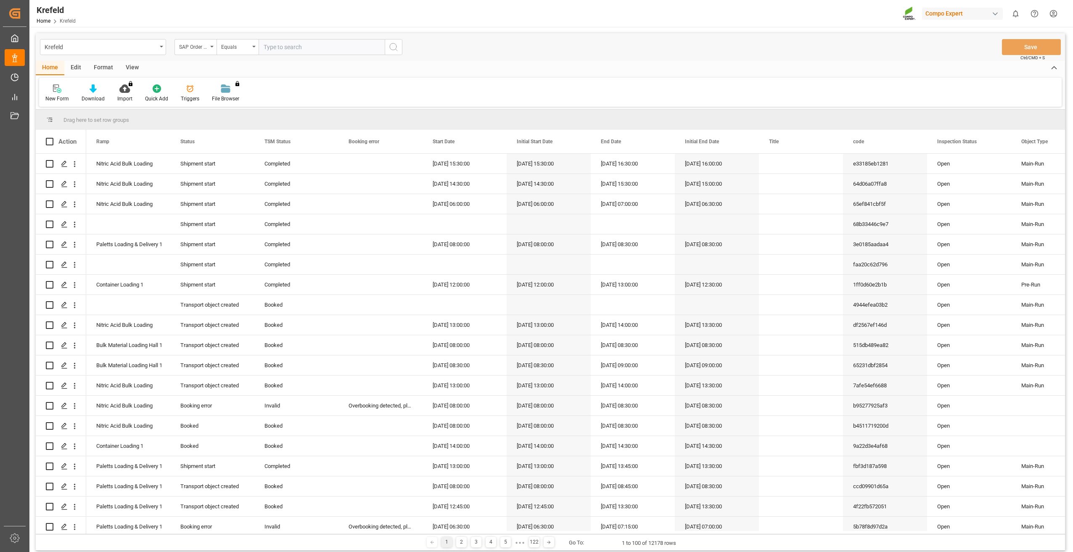
click at [289, 48] on input "text" at bounding box center [322, 47] width 126 height 16
paste input "2000000604"
type input "2000000604"
click at [394, 48] on icon "search button" at bounding box center [394, 47] width 10 height 10
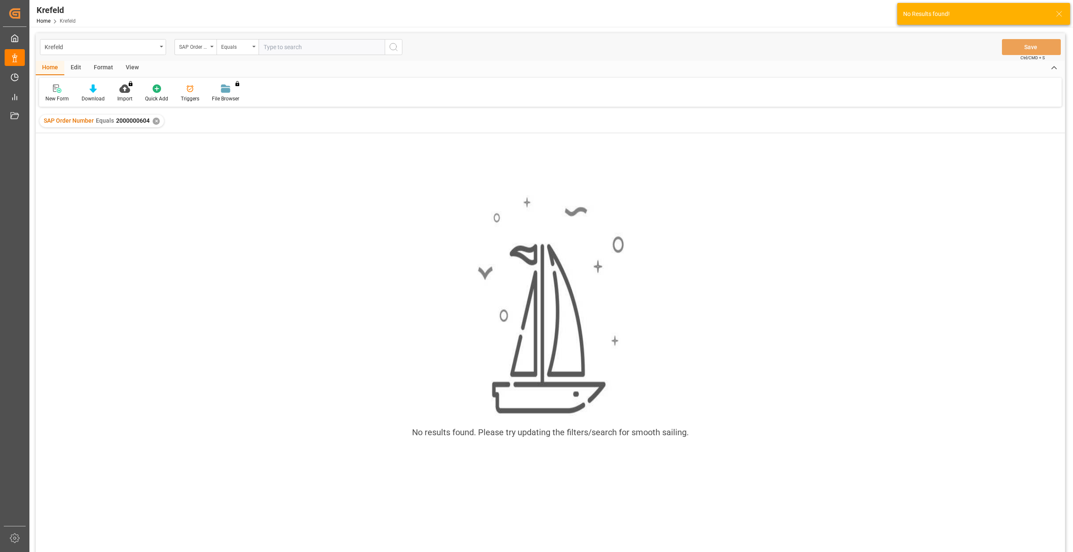
click at [156, 119] on div "✕" at bounding box center [156, 121] width 7 height 7
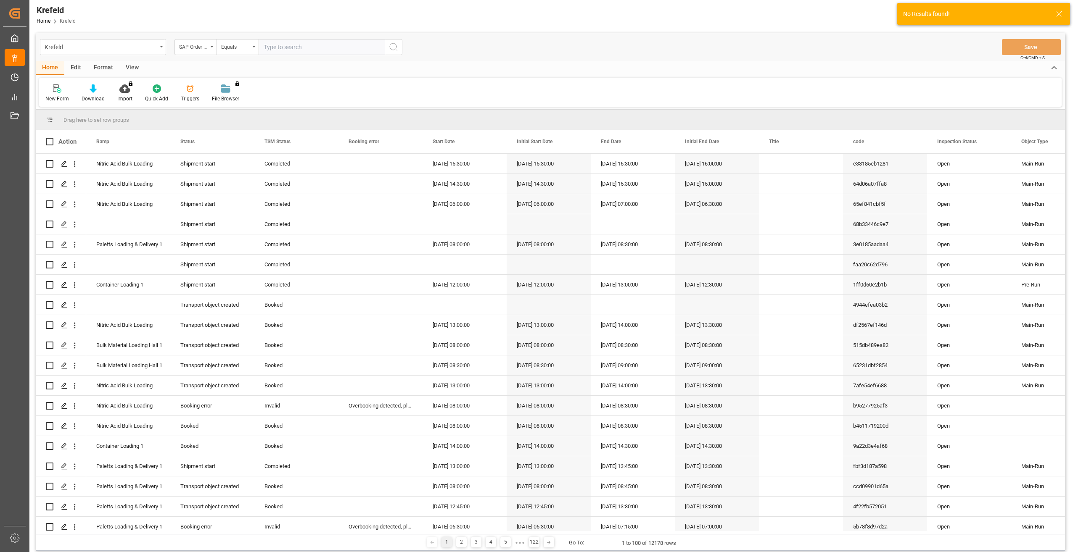
click at [292, 46] on input "text" at bounding box center [322, 47] width 126 height 16
paste input "2000000604"
type input "2000000604;"
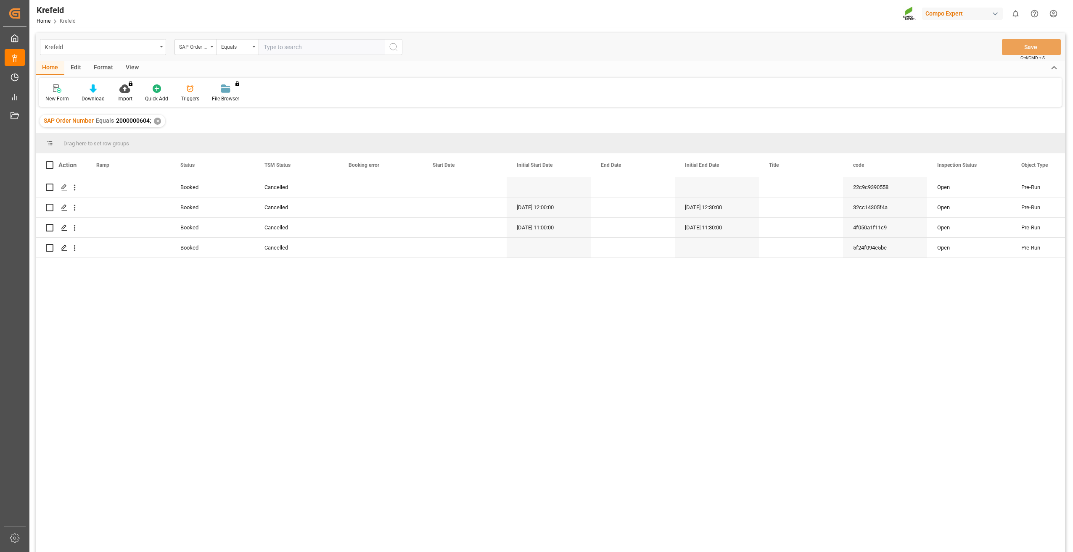
click at [159, 119] on div "✕" at bounding box center [157, 121] width 7 height 7
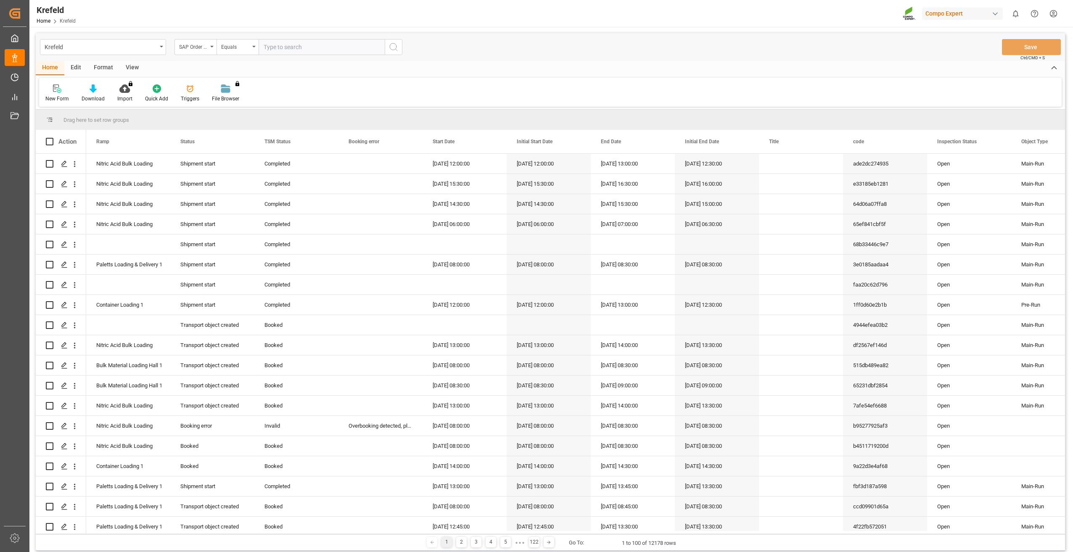
click at [306, 43] on input "text" at bounding box center [322, 47] width 126 height 16
paste input "2000000544"
type input "2000000544;"
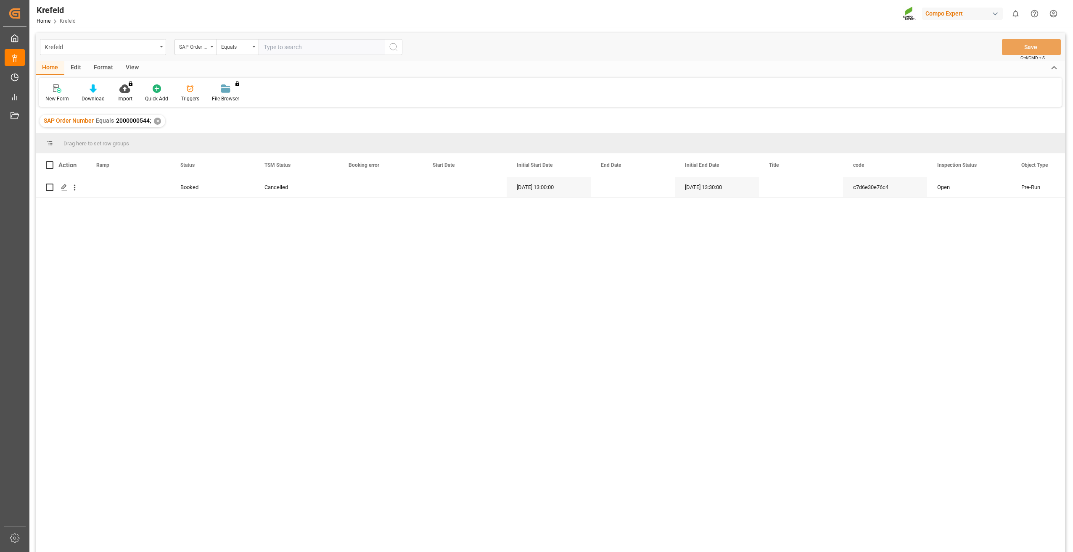
click at [154, 120] on div "✕" at bounding box center [157, 121] width 7 height 7
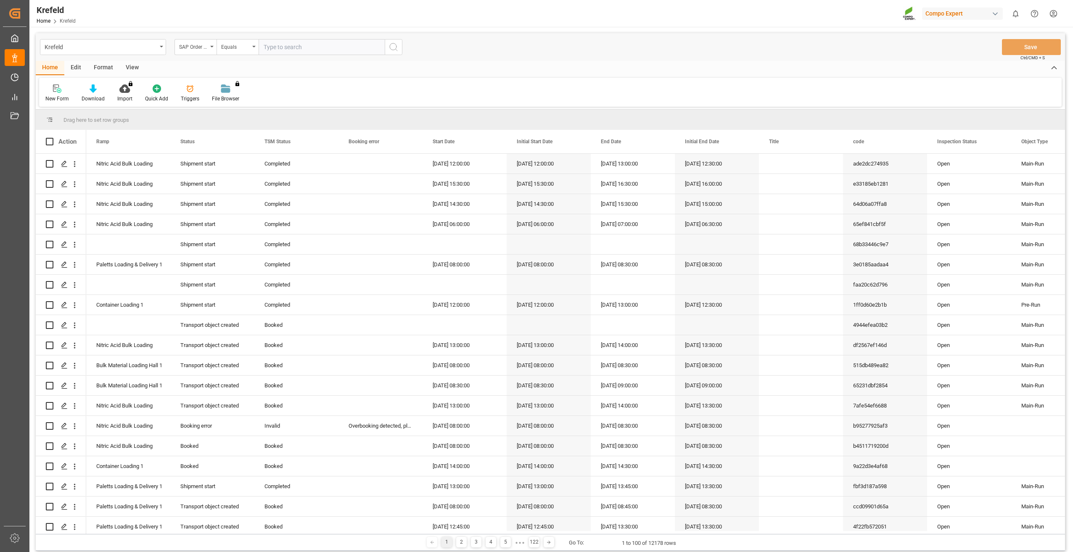
click at [313, 46] on input "text" at bounding box center [322, 47] width 126 height 16
paste input "2000000114"
type input "2000000114;"
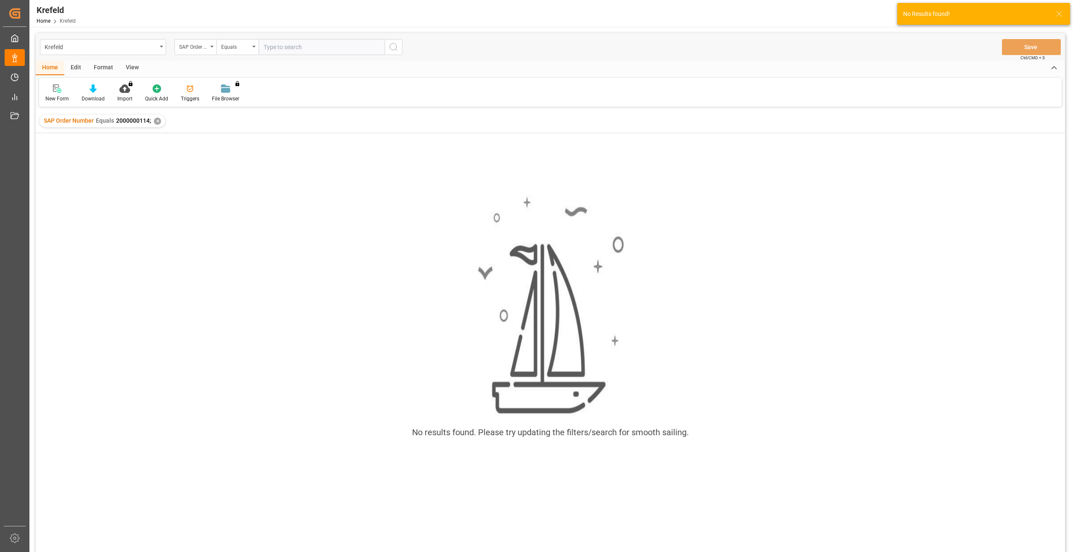
click at [155, 121] on div "✕" at bounding box center [157, 121] width 7 height 7
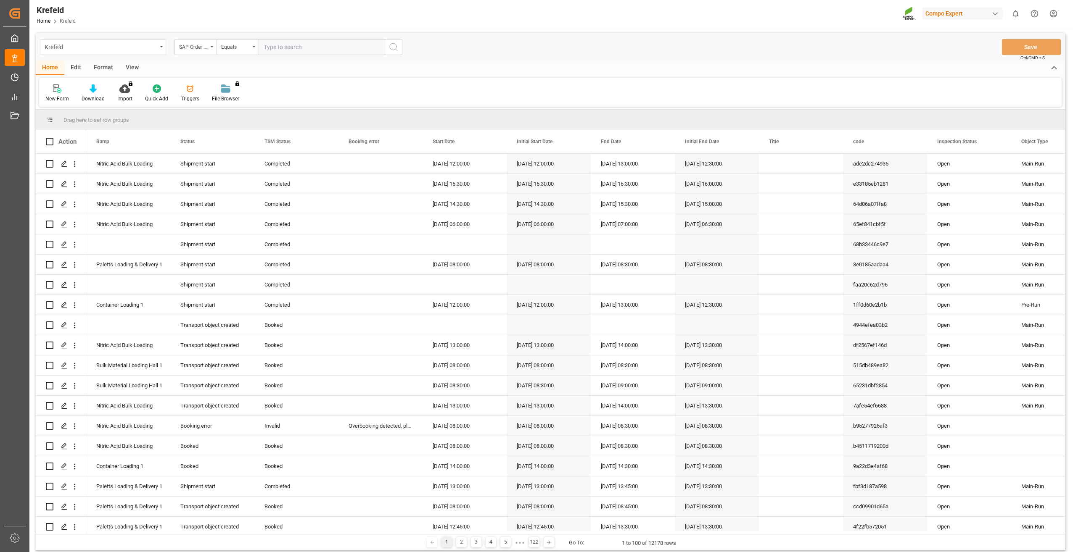
click at [292, 51] on input "text" at bounding box center [322, 47] width 126 height 16
paste input "2000000115"
type input "2000000115;"
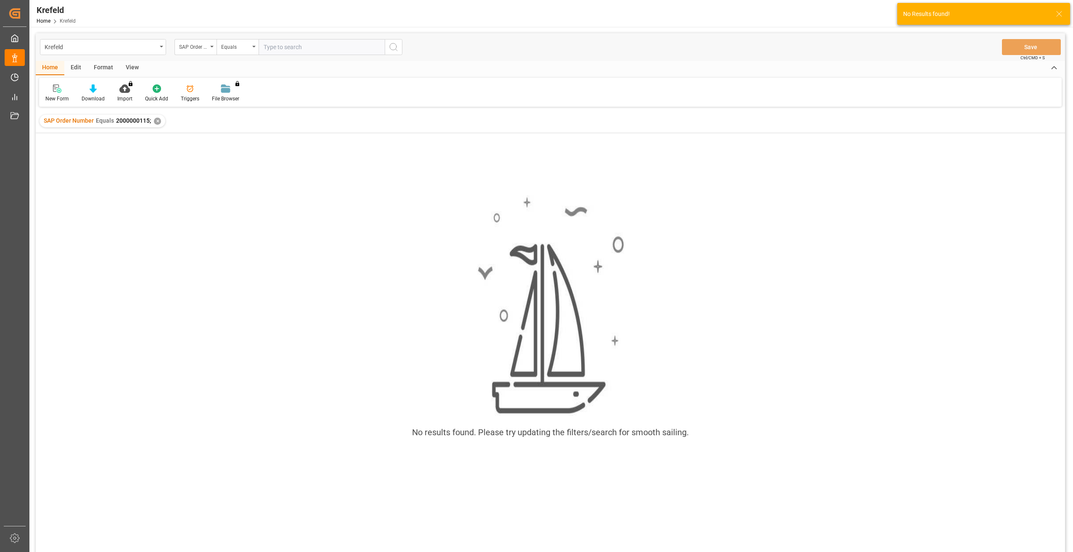
click at [158, 119] on div "✕" at bounding box center [157, 121] width 7 height 7
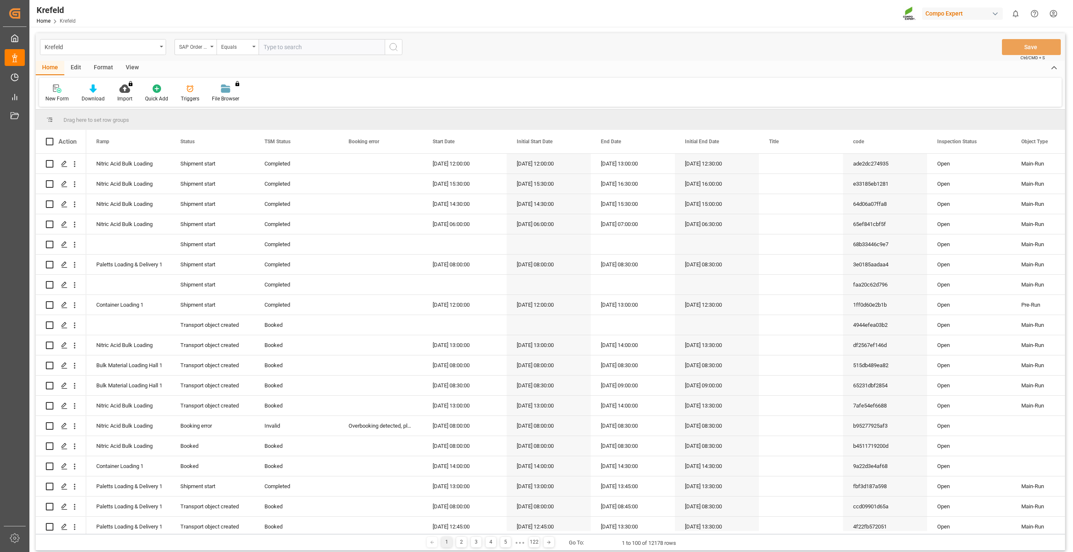
click at [314, 50] on input "text" at bounding box center [322, 47] width 126 height 16
paste input "2000000545"
type input "2000000545;"
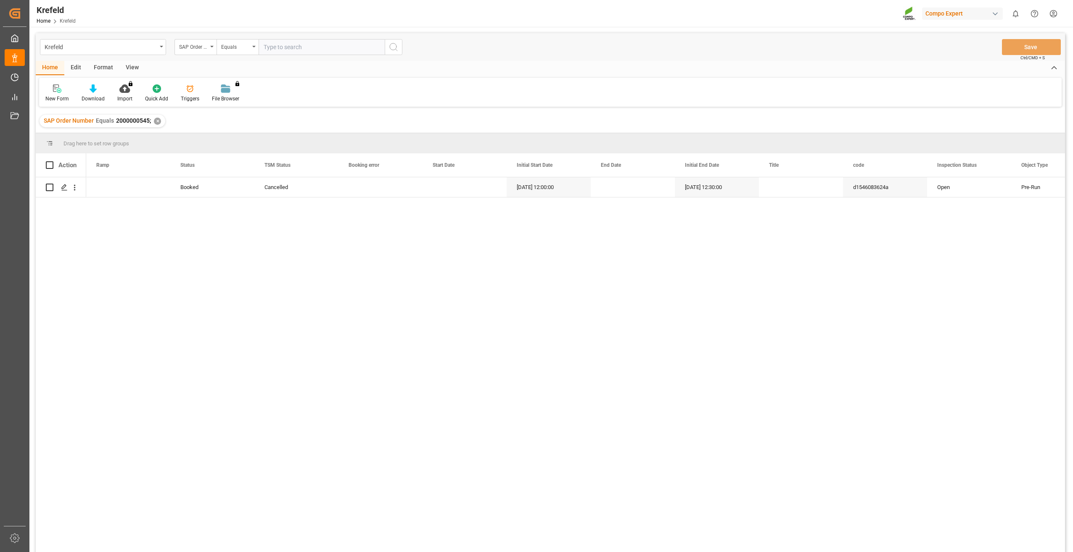
click at [308, 52] on input "text" at bounding box center [322, 47] width 126 height 16
click at [158, 121] on div "✕" at bounding box center [157, 121] width 7 height 7
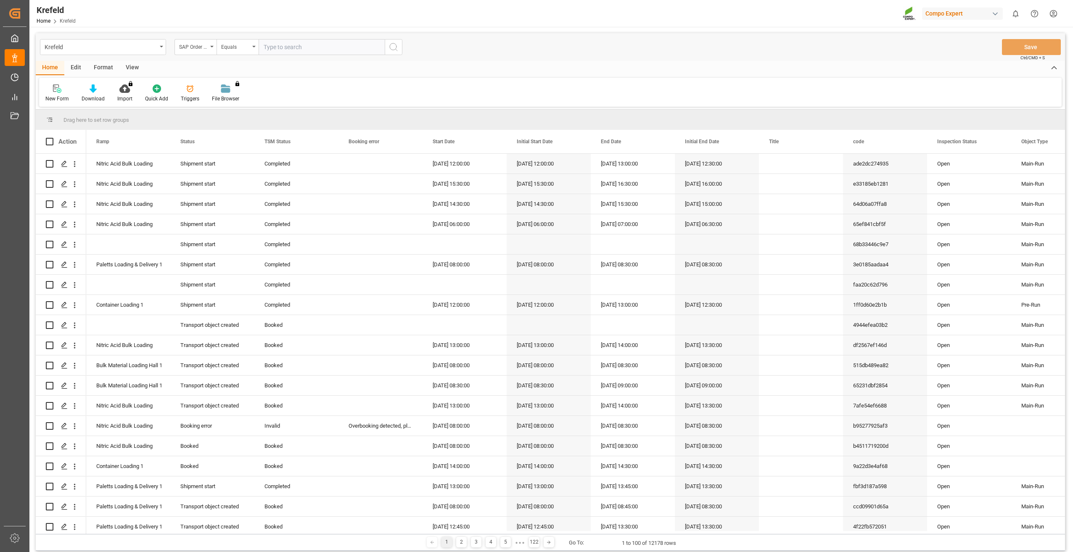
click at [295, 47] on input "text" at bounding box center [322, 47] width 126 height 16
paste input "2000000727"
type input "2000000727;"
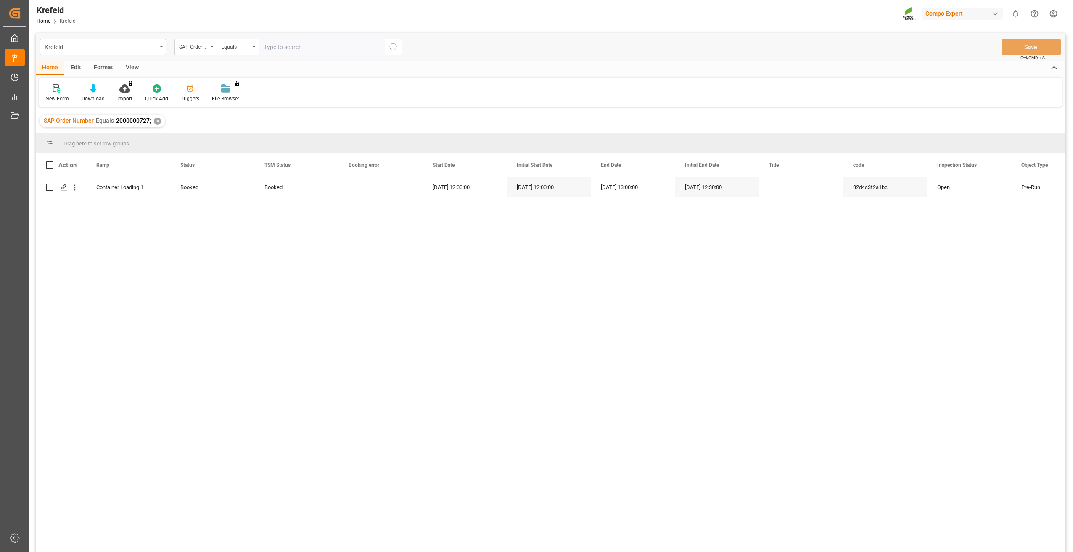
click at [157, 119] on div "✕" at bounding box center [157, 121] width 7 height 7
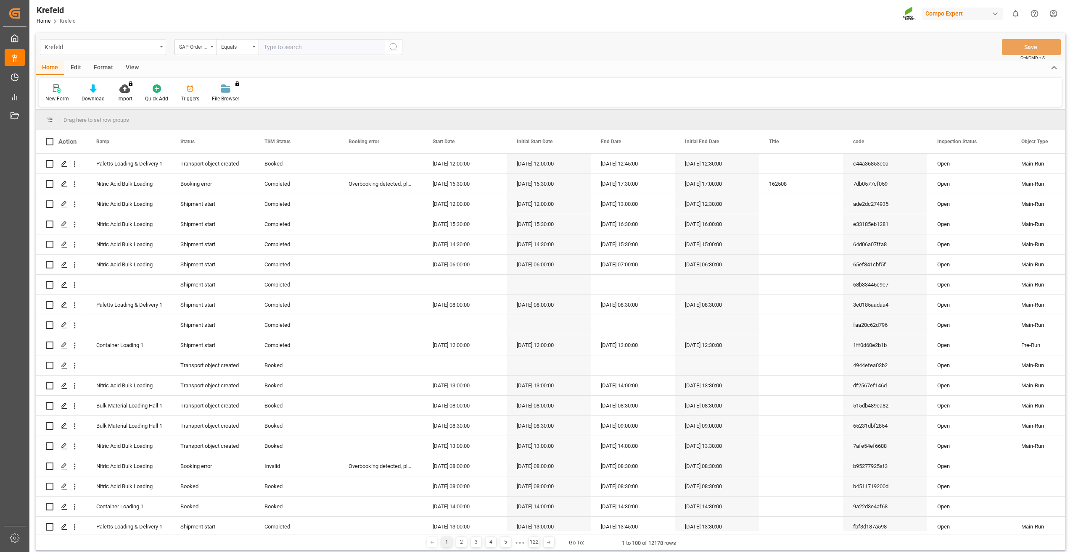
click at [293, 48] on input "text" at bounding box center [322, 47] width 126 height 16
paste input "2000000481"
type input "2000000481;"
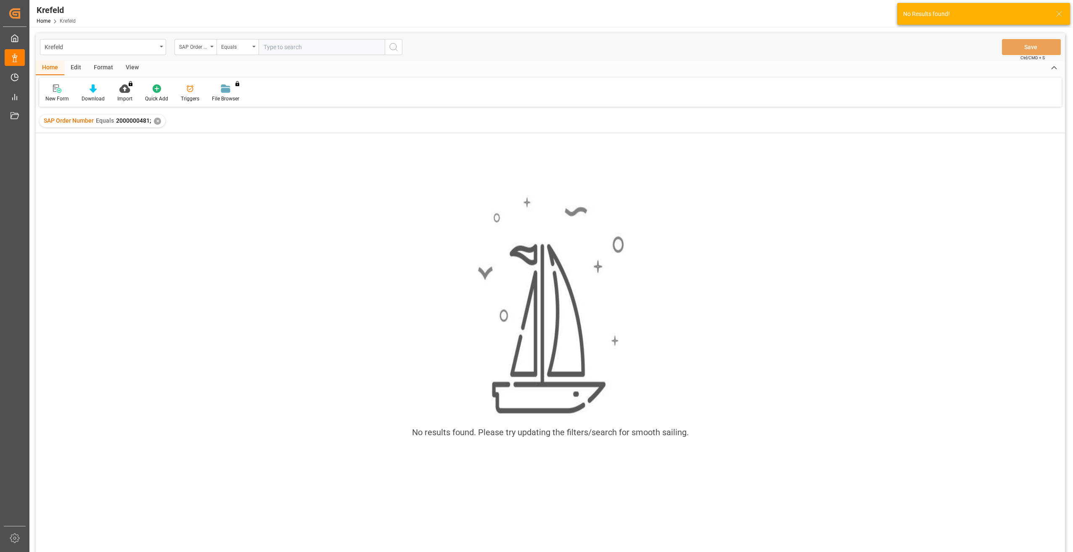
click at [160, 122] on div "✕" at bounding box center [157, 121] width 7 height 7
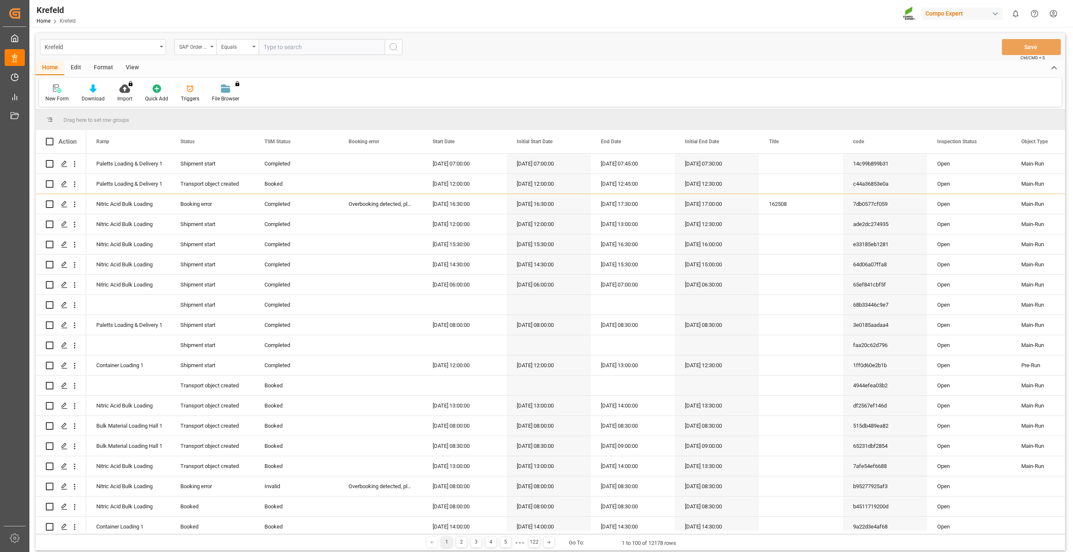
click at [297, 44] on input "text" at bounding box center [322, 47] width 126 height 16
paste input "2000000231"
type input "2000000231;"
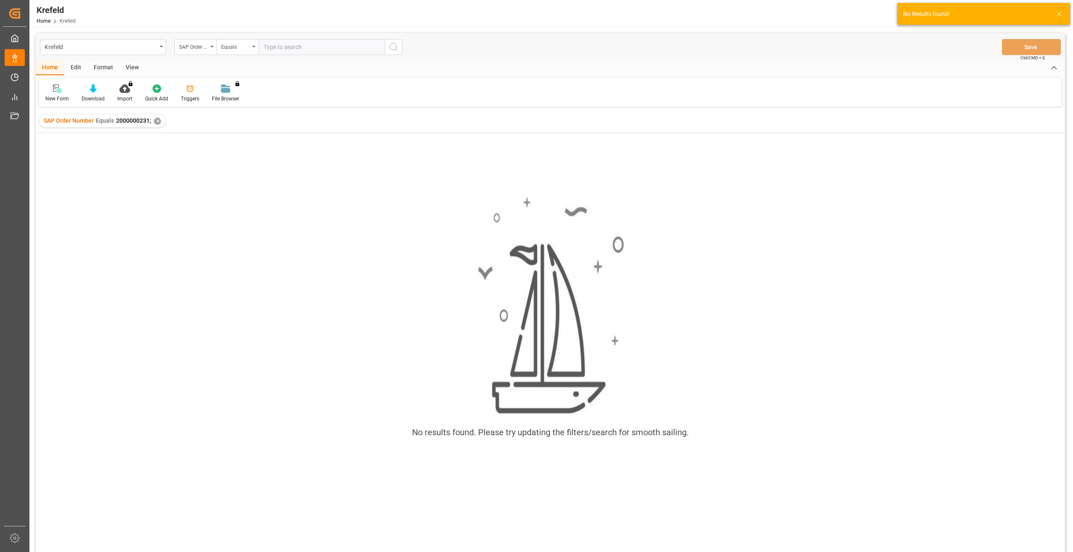
click at [157, 122] on div "✕" at bounding box center [157, 121] width 7 height 7
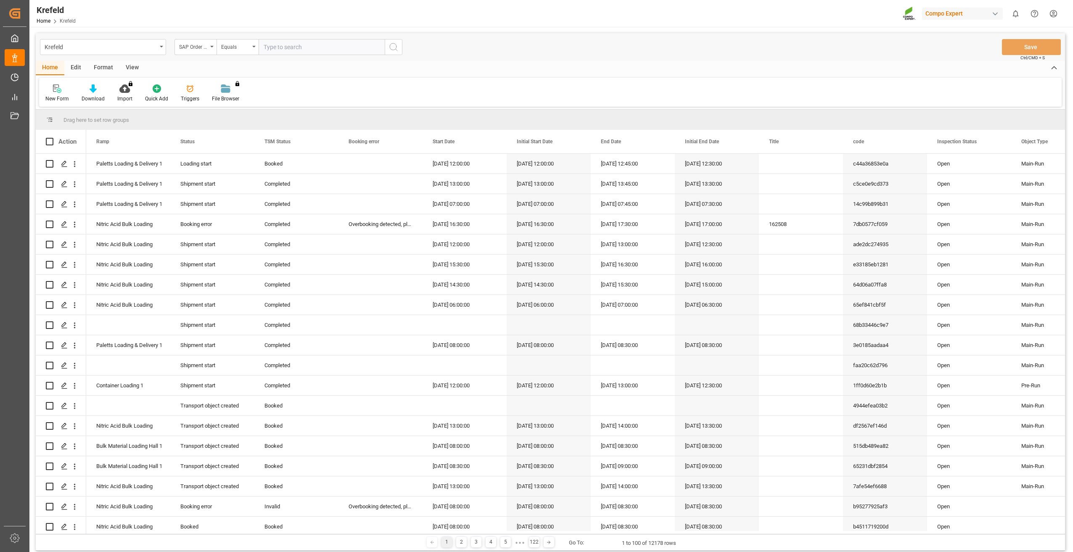
click at [300, 50] on input "text" at bounding box center [322, 47] width 126 height 16
paste input "2000000447"
type input "2000000447;"
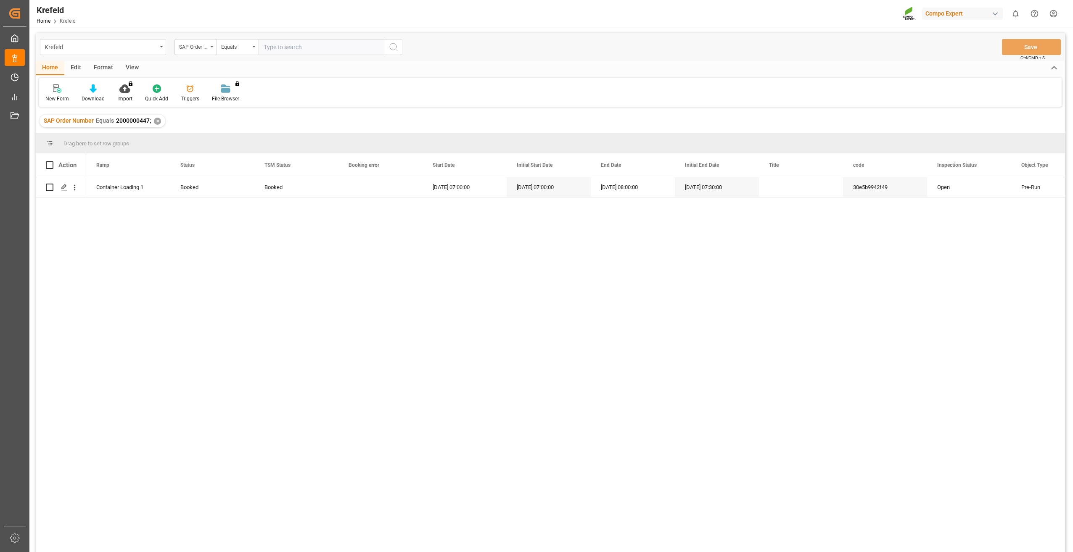
click at [158, 120] on div "✕" at bounding box center [157, 121] width 7 height 7
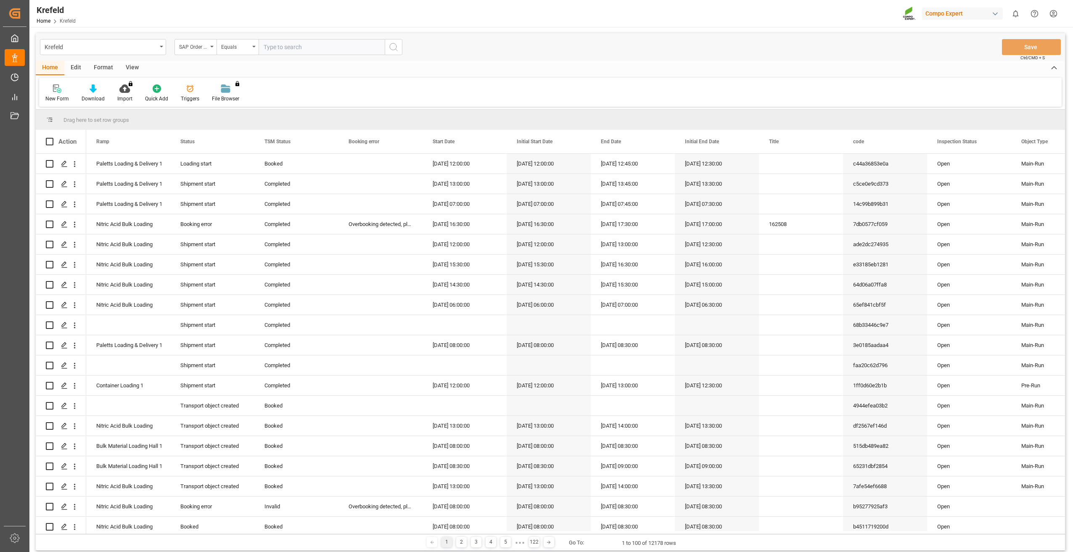
click at [286, 48] on input "text" at bounding box center [322, 47] width 126 height 16
paste input "2000000604"
type input "2000000604;"
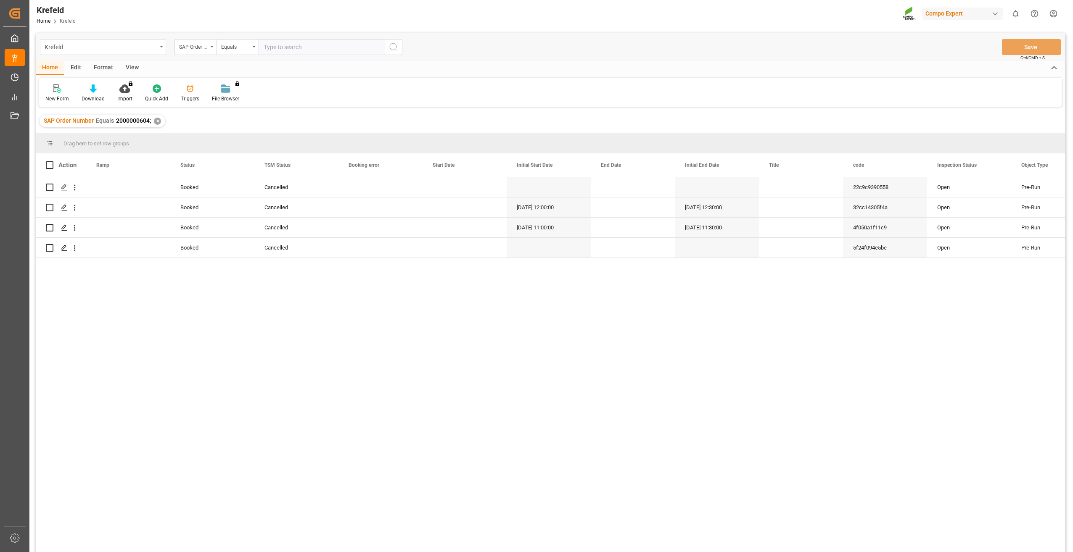
click at [291, 47] on input "text" at bounding box center [322, 47] width 126 height 16
click at [154, 122] on div "✕" at bounding box center [157, 121] width 7 height 7
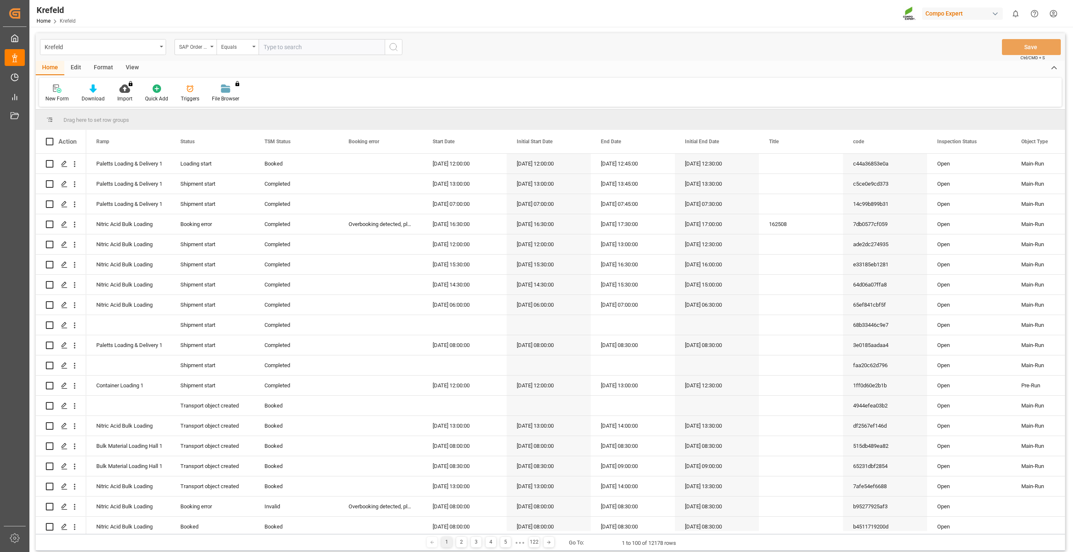
click at [313, 46] on input "text" at bounding box center [322, 47] width 126 height 16
paste input "2000000607"
type input "2000000607;"
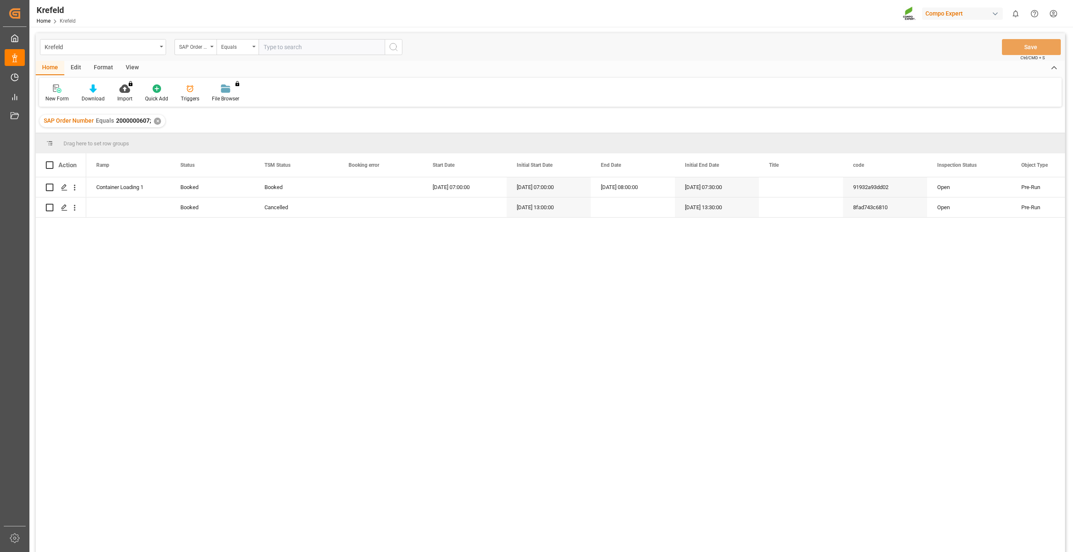
click at [276, 46] on input "text" at bounding box center [322, 47] width 126 height 16
paste input "2000000119"
click at [159, 122] on div "✕" at bounding box center [157, 121] width 7 height 7
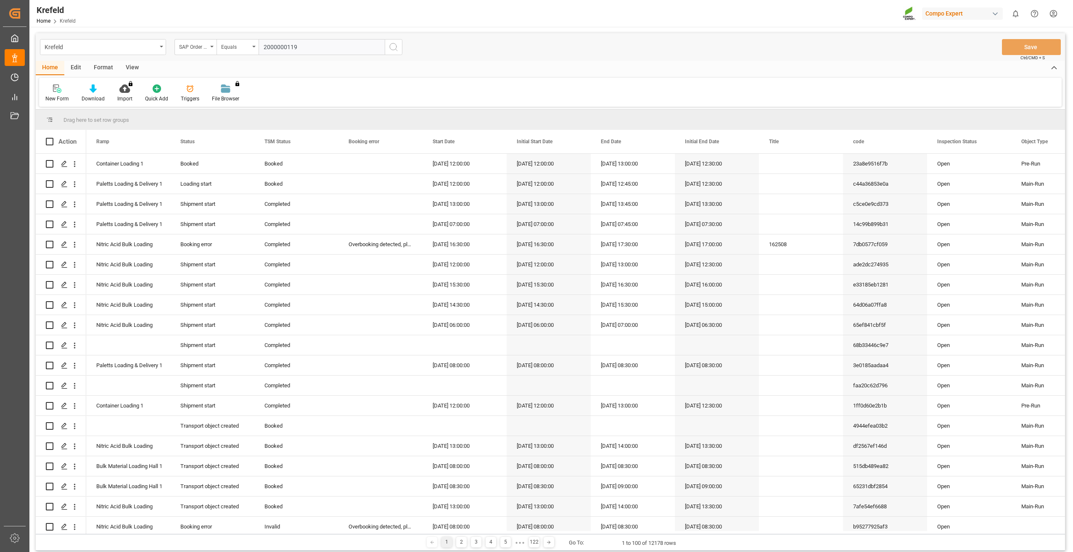
click at [301, 46] on input "2000000119" at bounding box center [322, 47] width 126 height 16
type input "2000000119;"
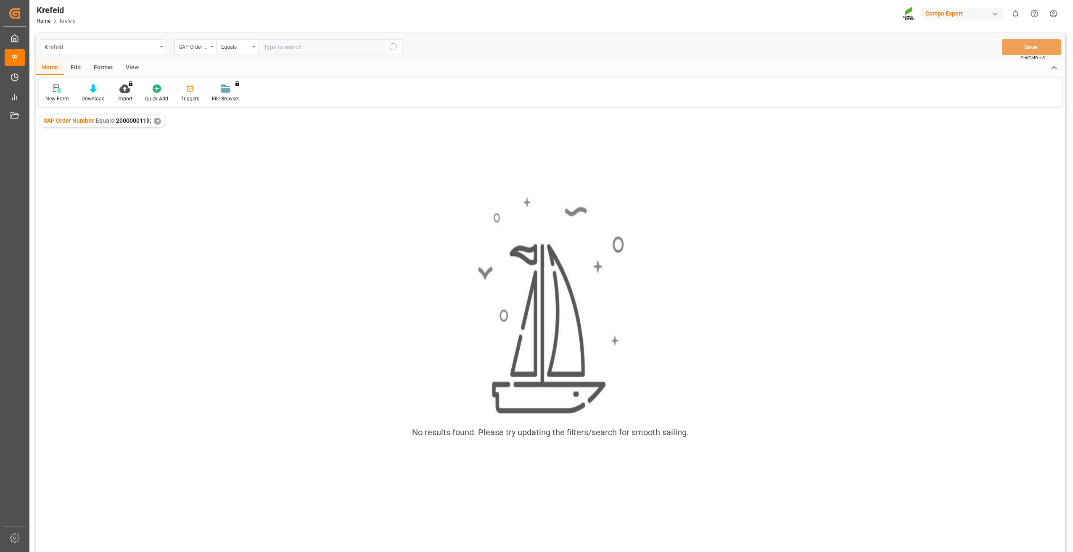
click at [157, 119] on div "✕" at bounding box center [157, 121] width 7 height 7
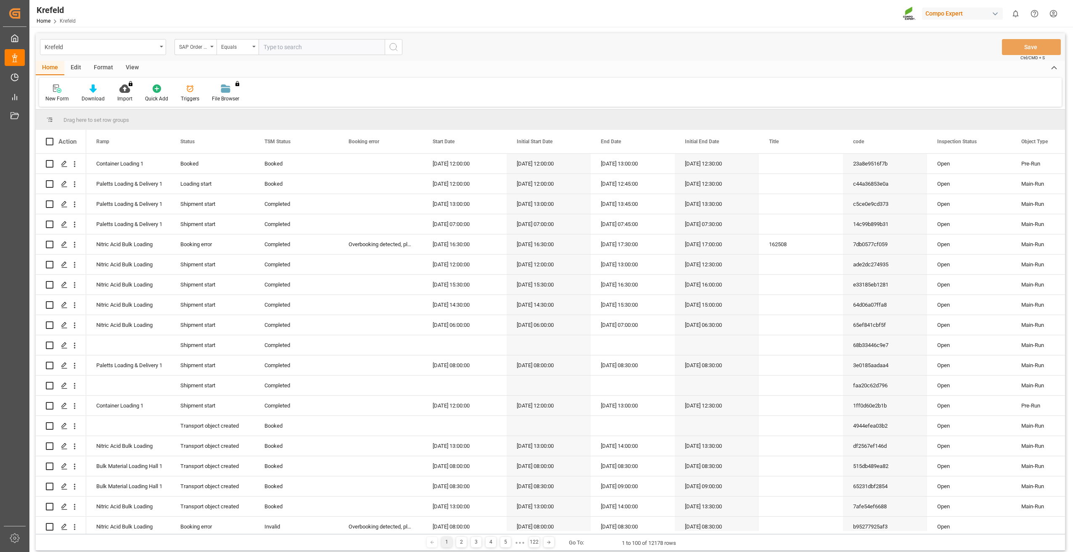
click at [283, 48] on input "text" at bounding box center [322, 47] width 126 height 16
paste input "2000000120"
type input "2000000120;"
